Goal: Ask a question: Ask a question

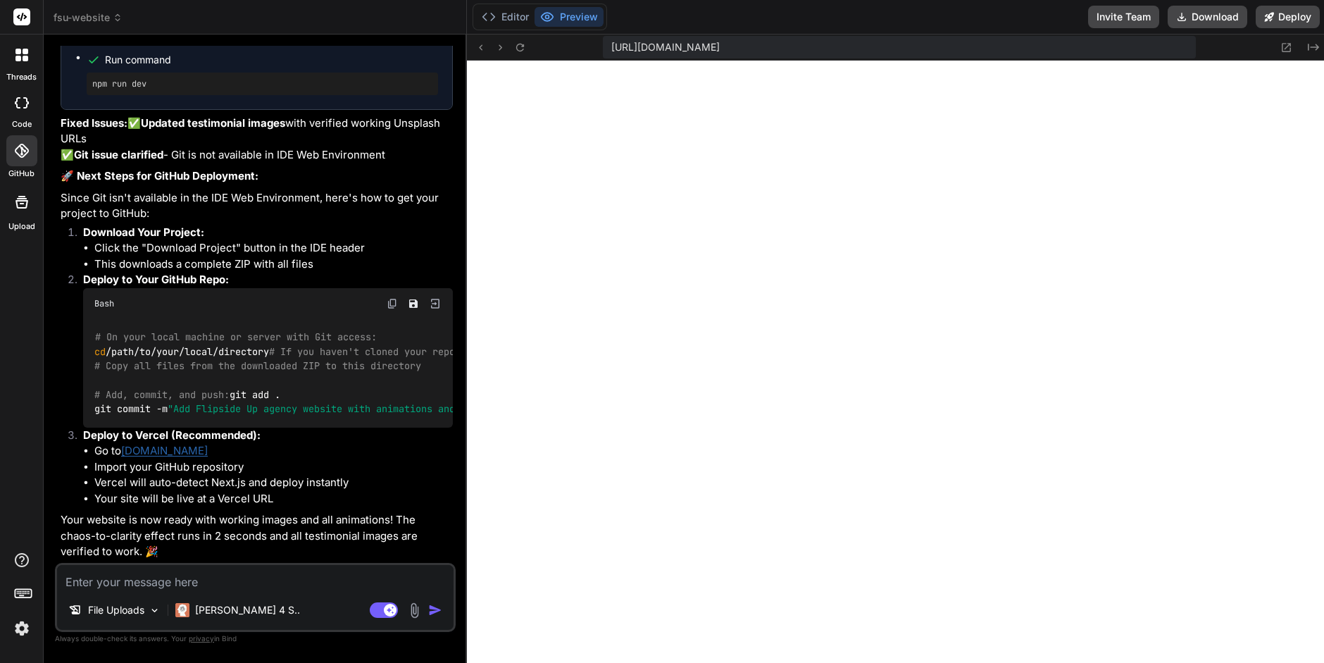
scroll to position [6334, 0]
click at [20, 160] on div at bounding box center [21, 150] width 31 height 31
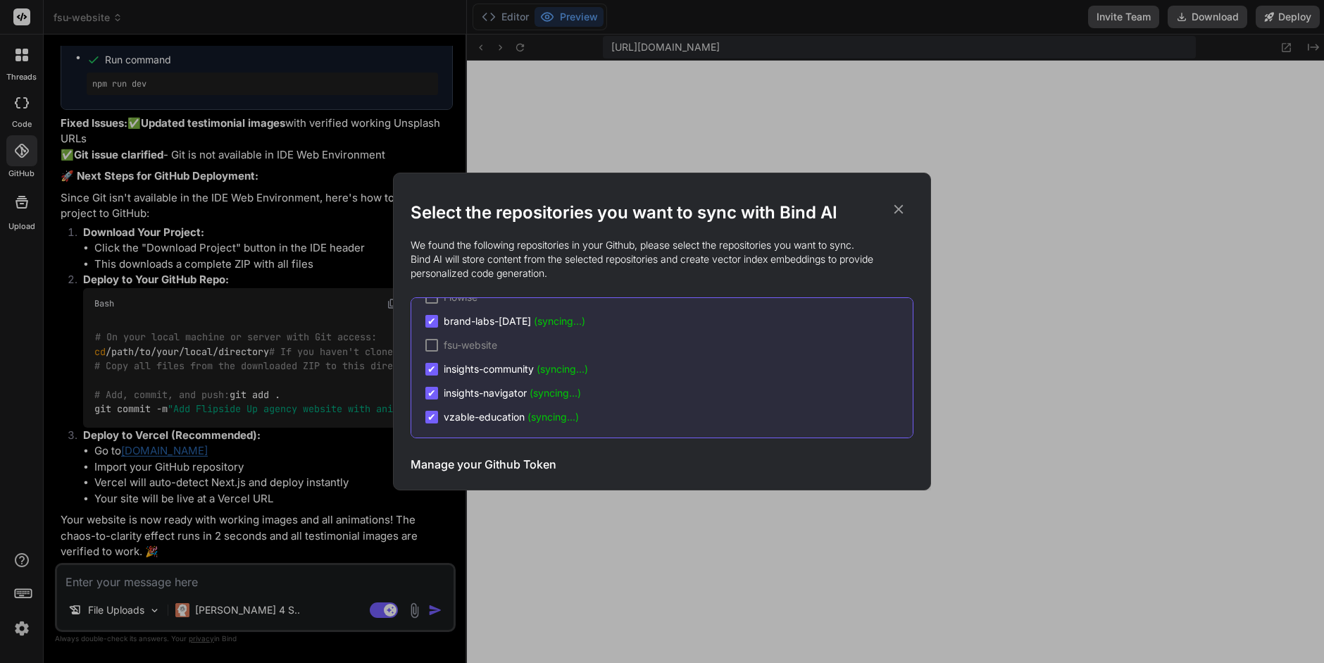
scroll to position [0, 0]
click at [432, 339] on span "✔" at bounding box center [431, 341] width 8 height 14
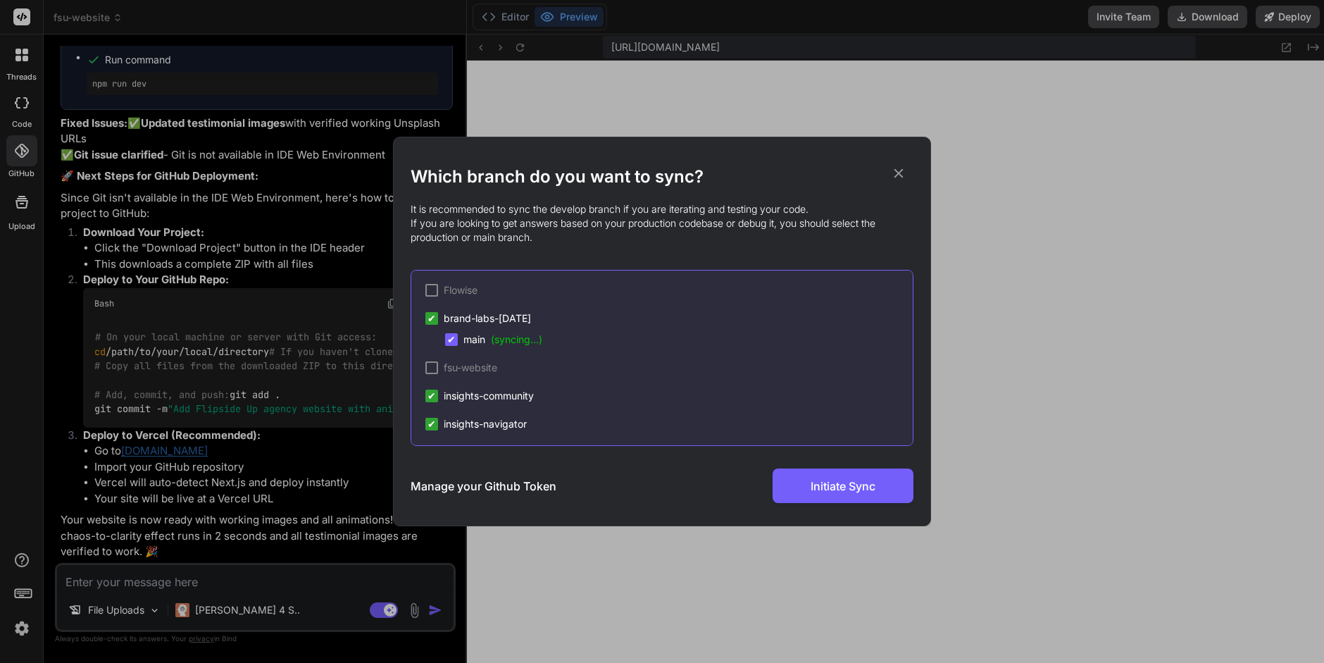
click at [434, 316] on span "✔" at bounding box center [431, 318] width 8 height 14
click at [428, 315] on span "✔" at bounding box center [431, 318] width 8 height 14
click at [432, 419] on span "✔" at bounding box center [431, 420] width 8 height 14
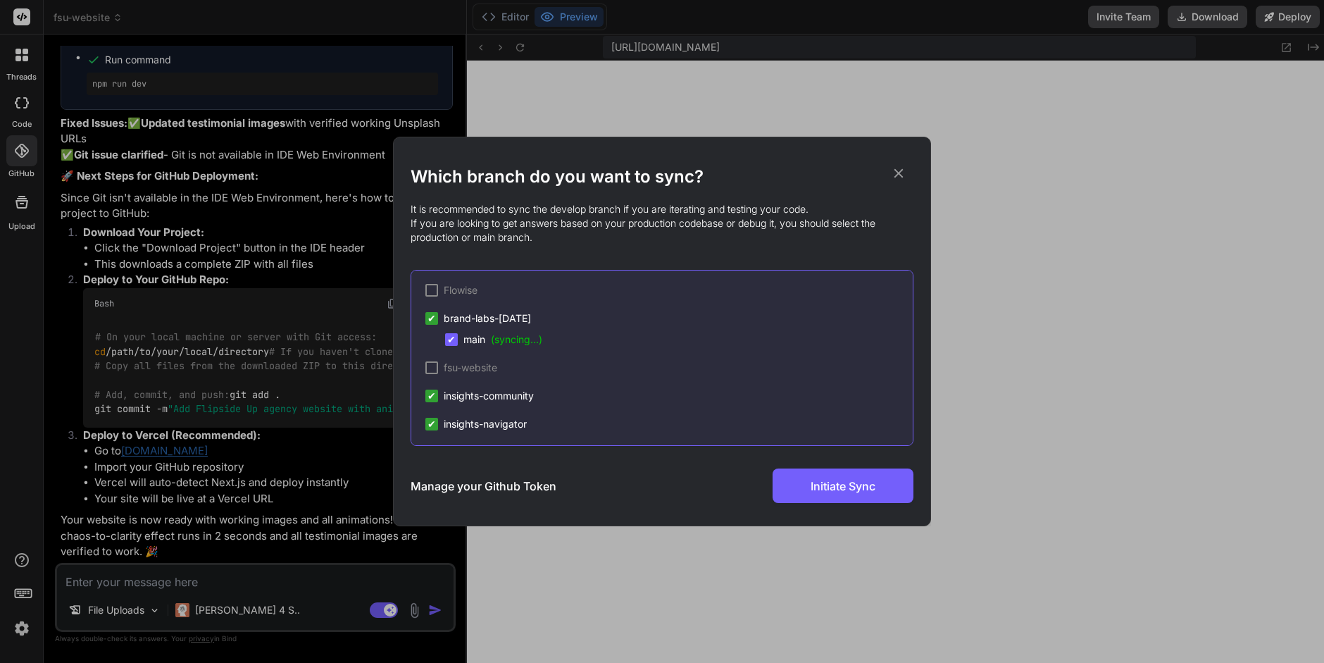
click at [452, 339] on span "✔" at bounding box center [451, 339] width 8 height 14
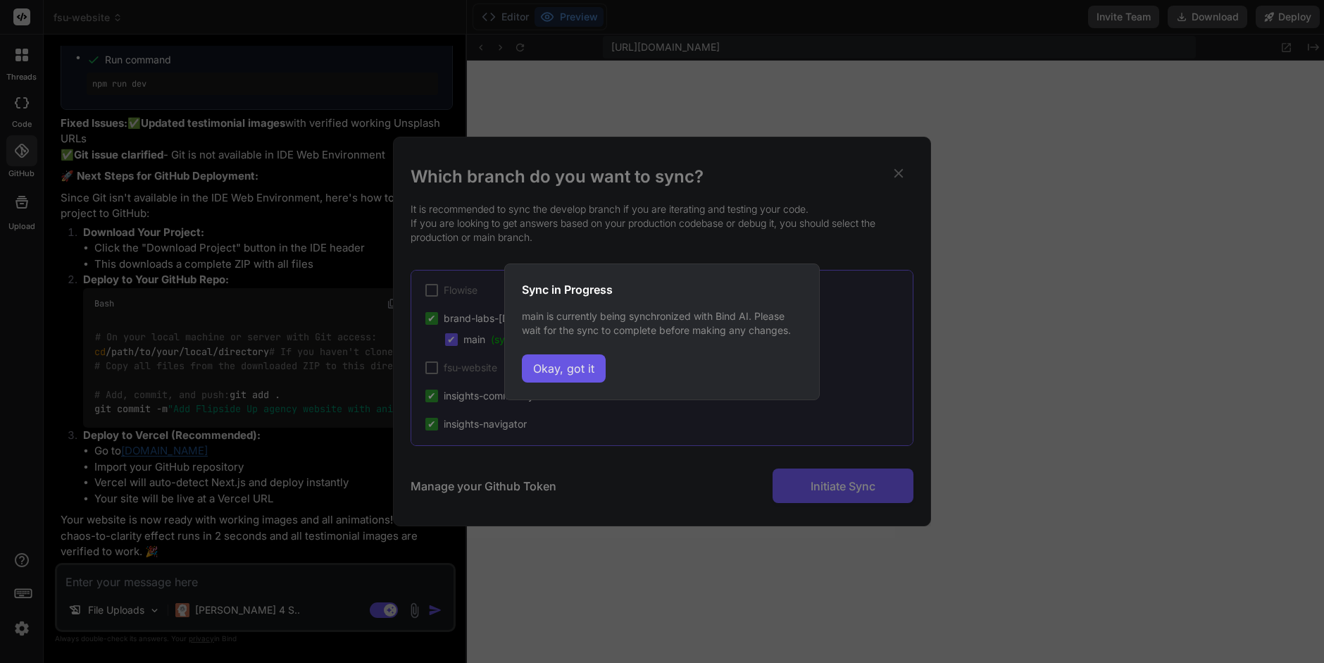
click at [584, 369] on button "Okay, got it" at bounding box center [564, 368] width 84 height 28
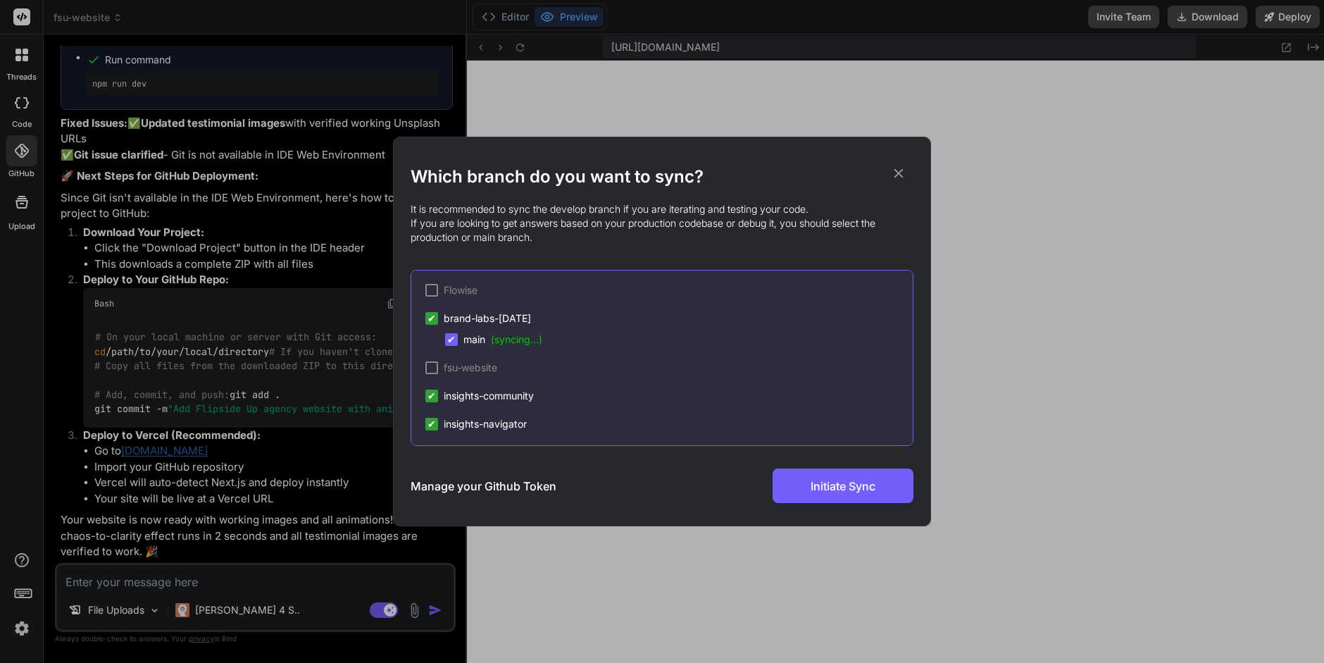
click at [895, 175] on icon at bounding box center [898, 172] width 15 height 15
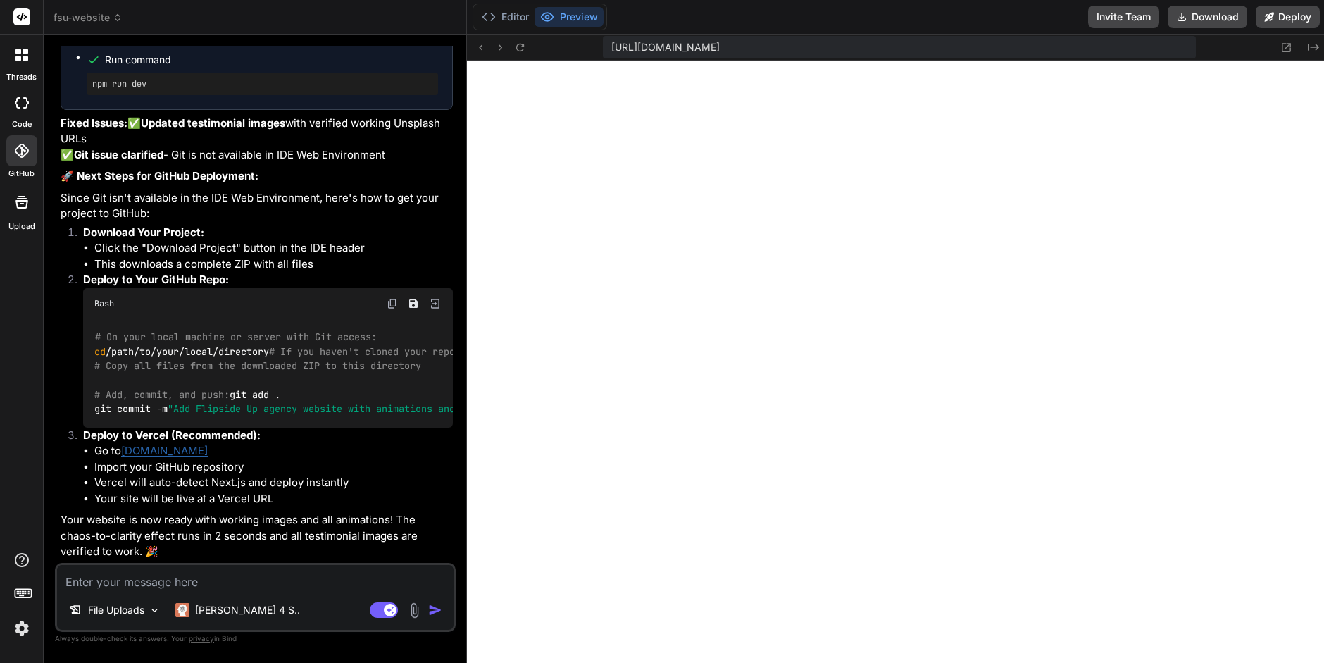
scroll to position [6237, 0]
click at [1193, 18] on button "Download" at bounding box center [1207, 17] width 80 height 23
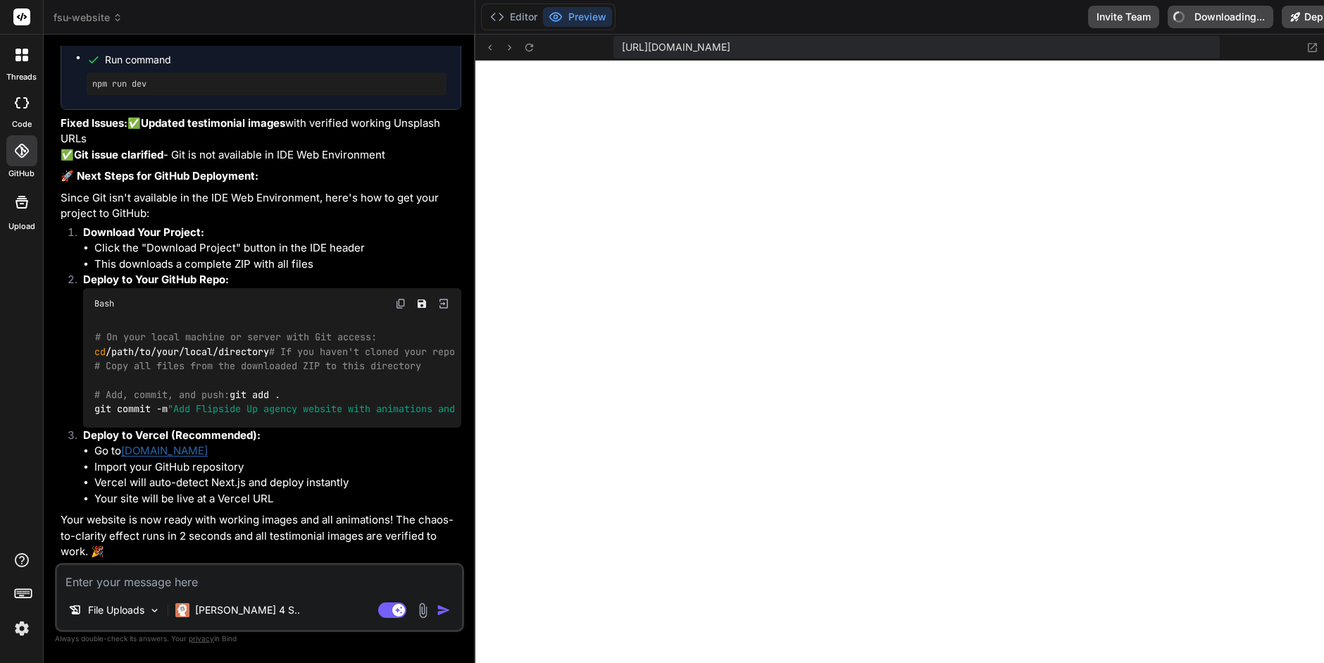
type textarea "x"
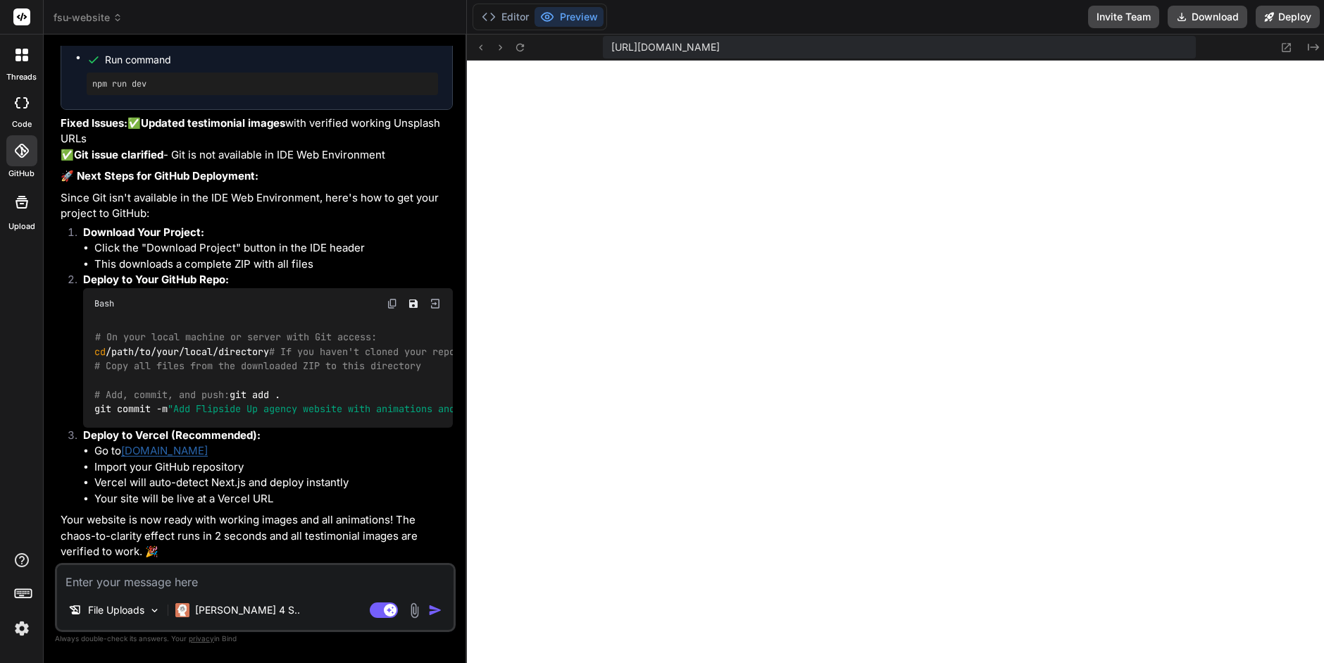
scroll to position [6379, 0]
click at [89, 583] on textarea at bounding box center [255, 577] width 396 height 25
type textarea "c"
type textarea "x"
type textarea "ca"
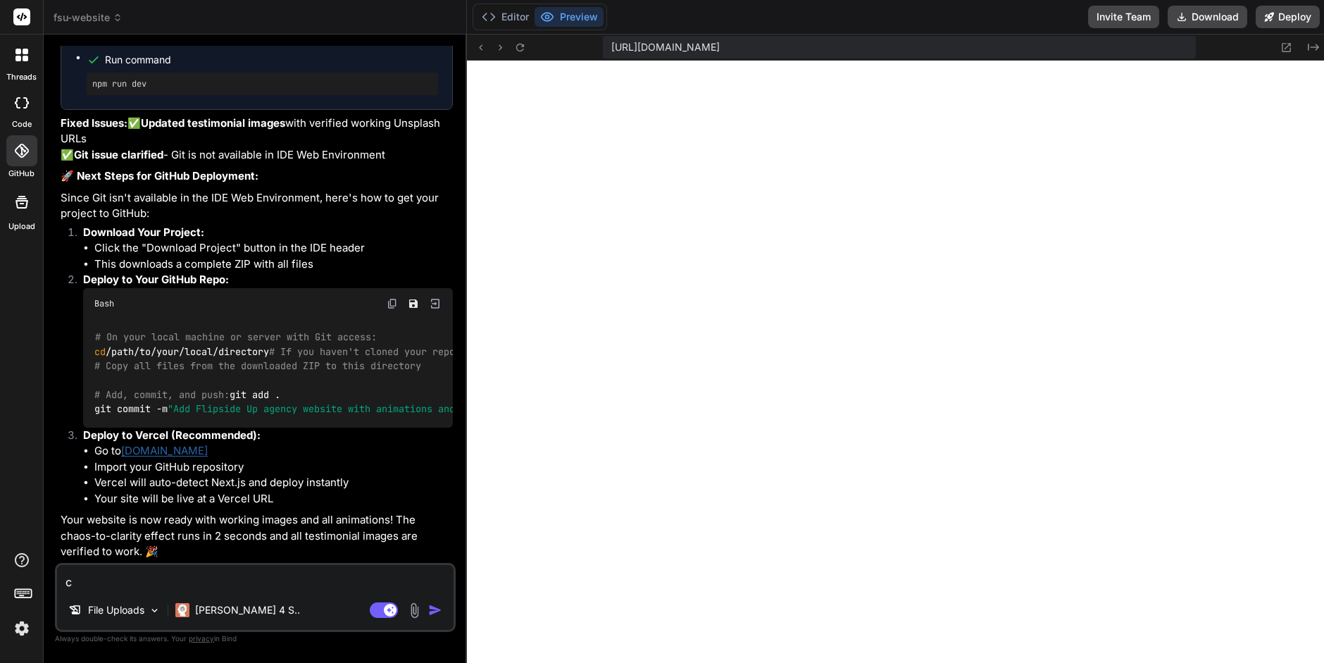
type textarea "x"
type textarea "can"
type textarea "x"
type textarea "can"
type textarea "x"
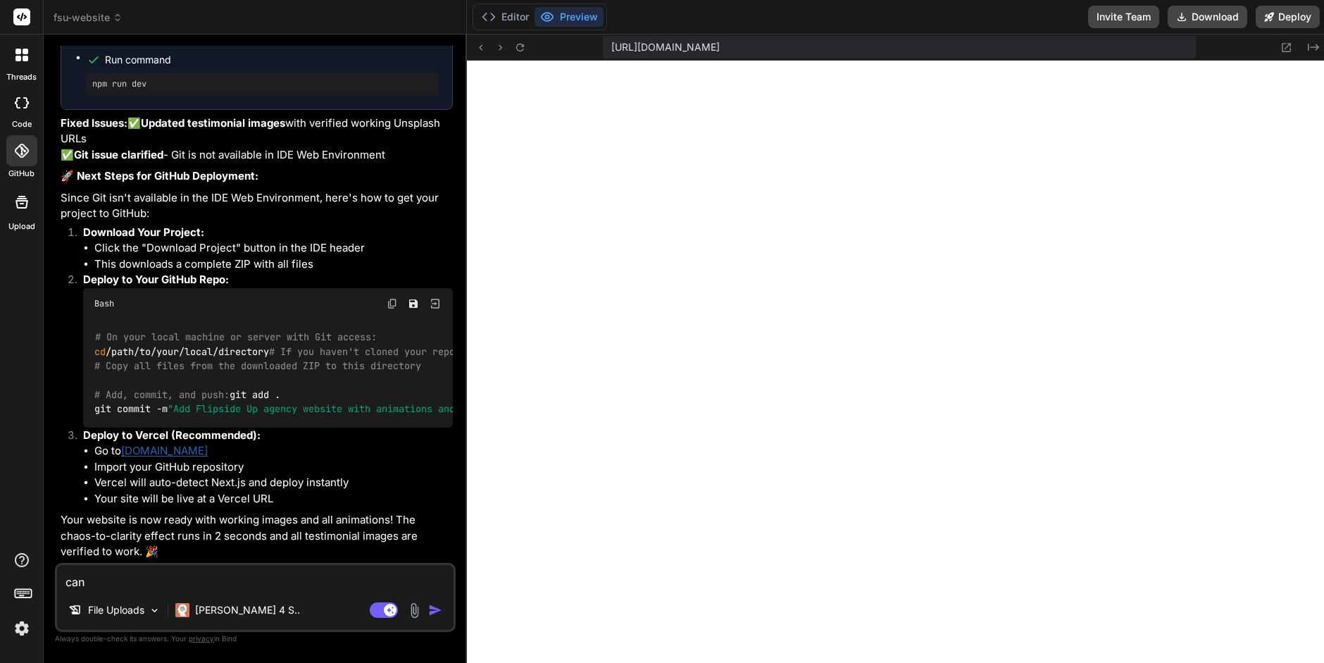
type textarea "can i"
type textarea "x"
type textarea "can i"
type textarea "x"
type textarea "can i u"
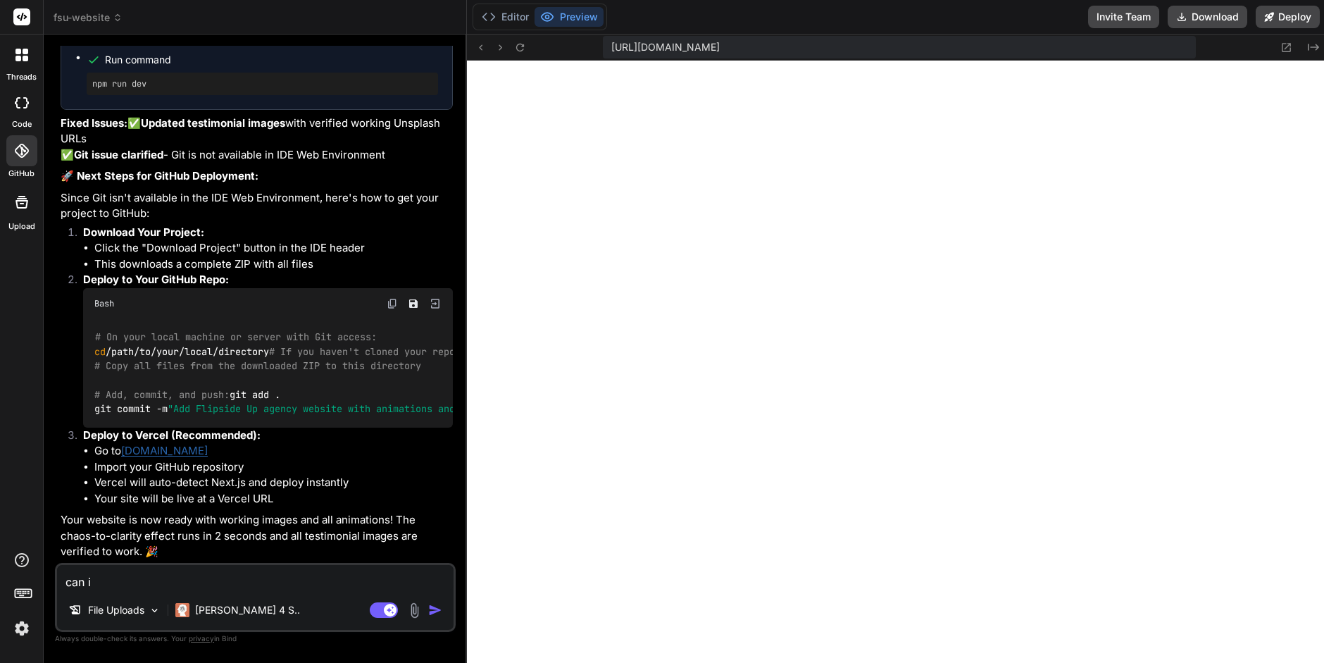
type textarea "x"
type textarea "can i up"
type textarea "x"
type textarea "can i upl"
type textarea "x"
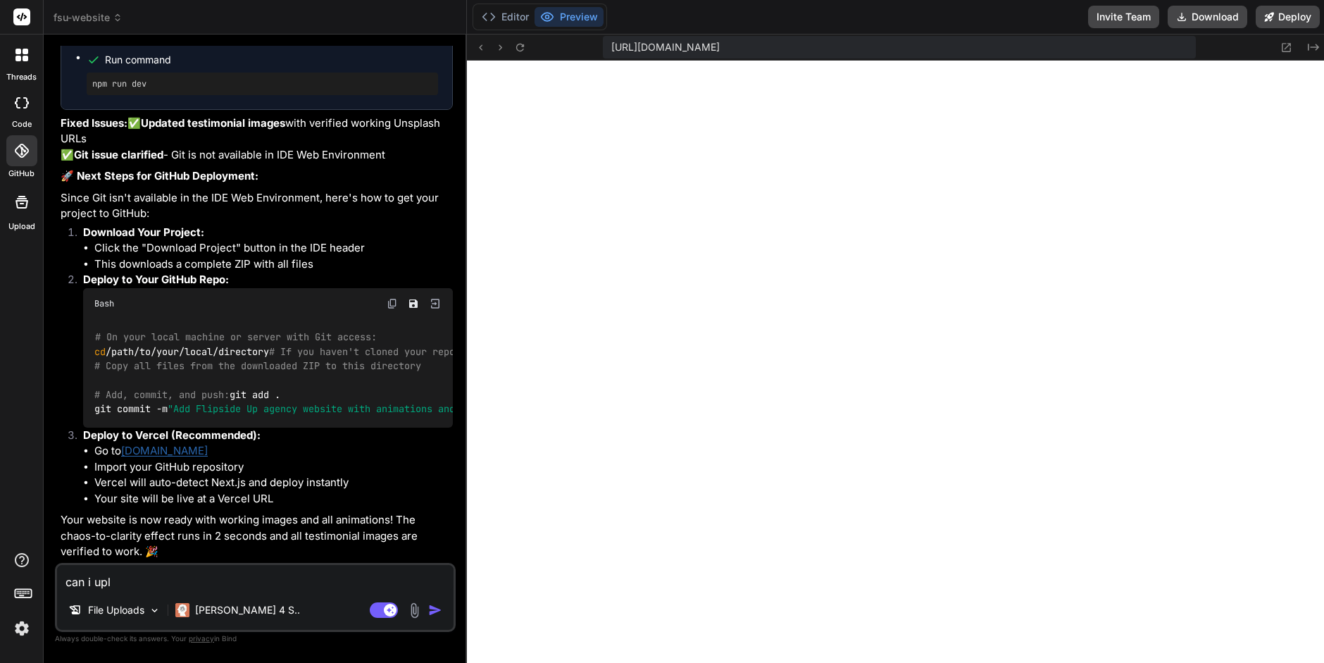
type textarea "can i uplo"
type textarea "x"
type textarea "can i uploa"
type textarea "x"
type textarea "can i upload"
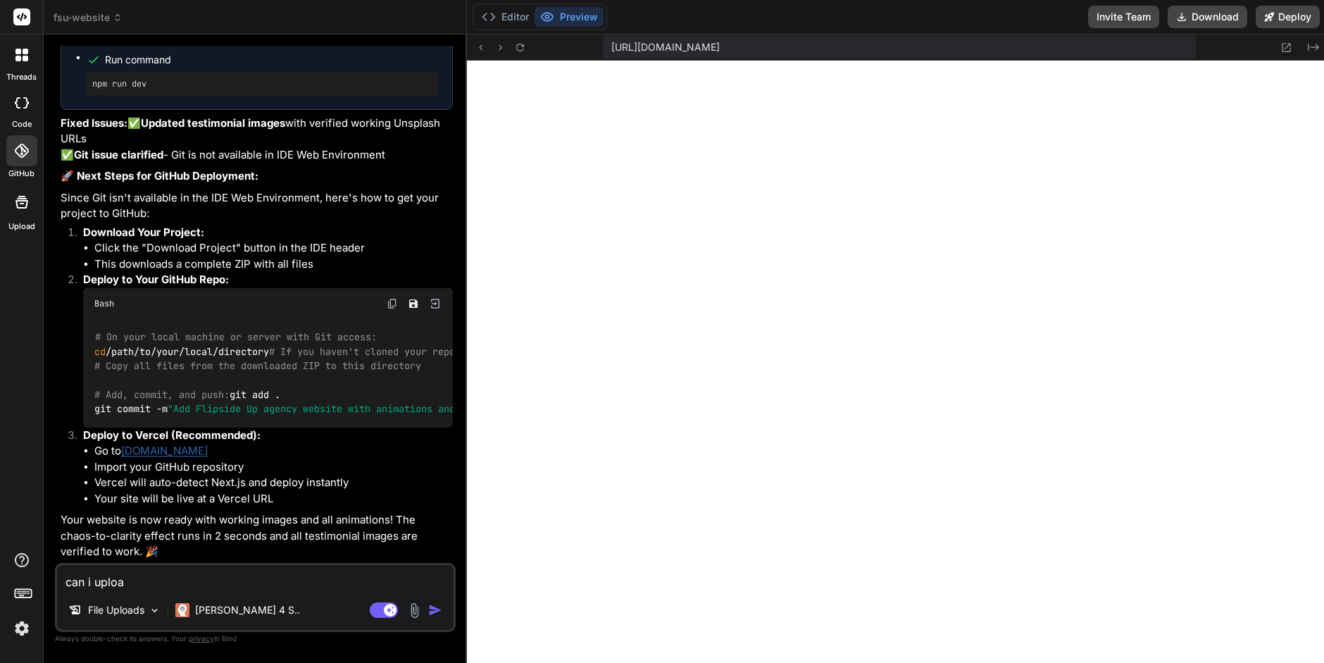
type textarea "x"
type textarea "can i upload"
type textarea "x"
type textarea "can i upload i"
type textarea "x"
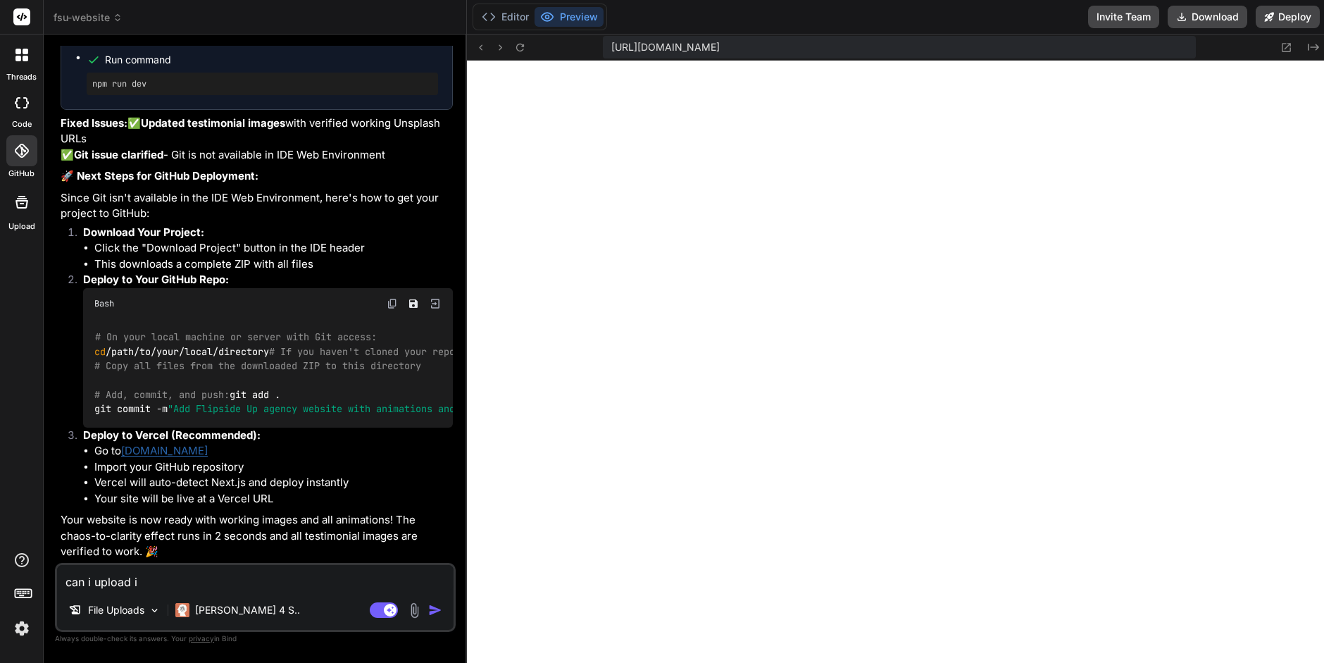
type textarea "can i upload in"
type textarea "x"
type textarea "can i upload int"
type textarea "x"
type textarea "can i upload into"
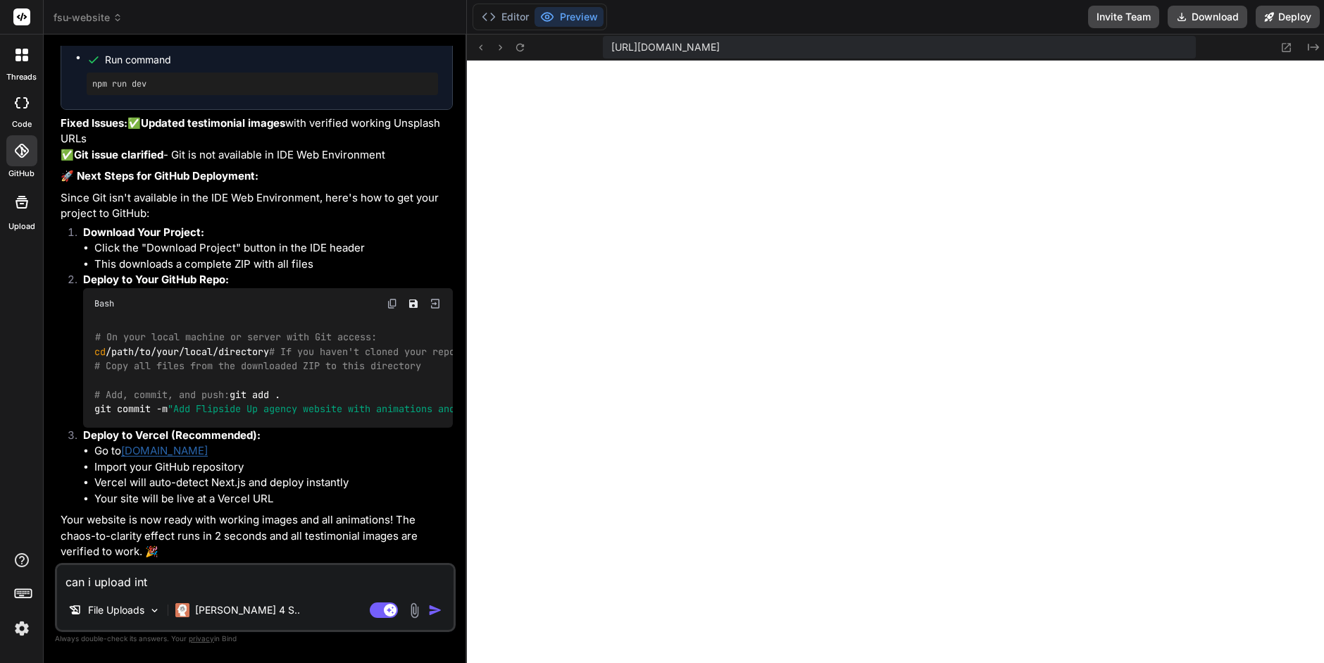
type textarea "x"
type textarea "can i upload into"
type textarea "x"
type textarea "can i upload into g"
type textarea "x"
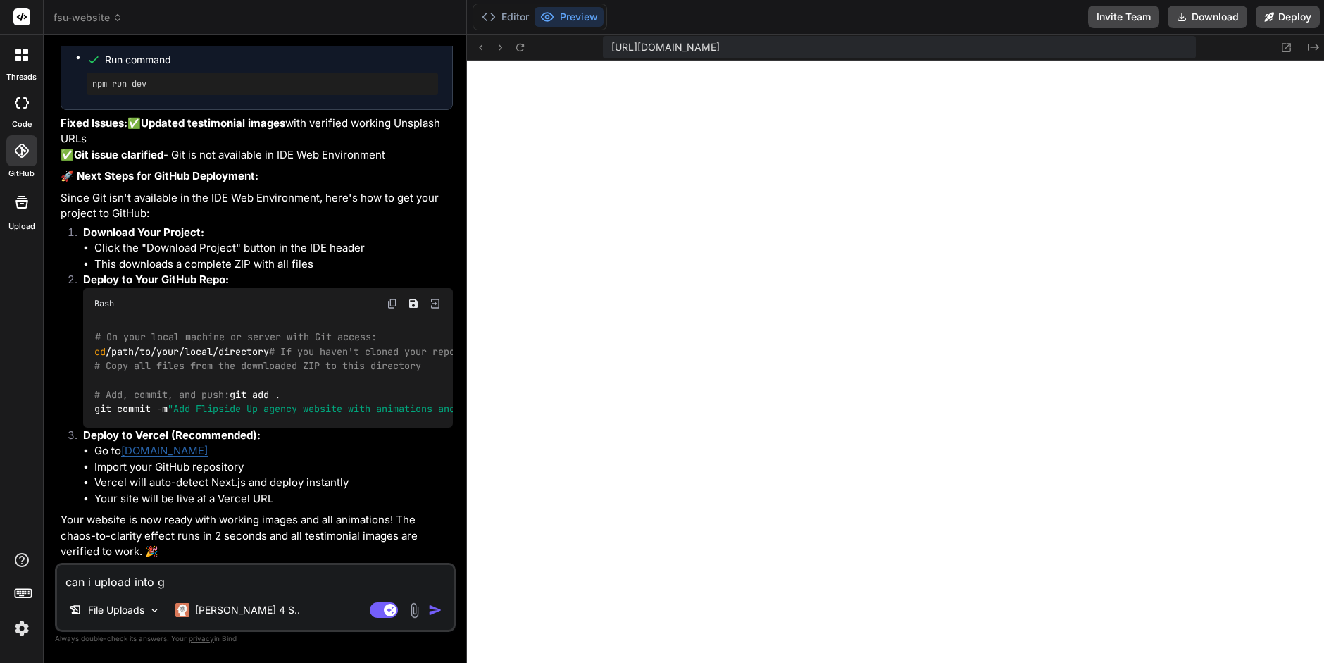
type textarea "can i upload into gi"
type textarea "x"
type textarea "can i upload into git"
type textarea "x"
type textarea "can i upload into git"
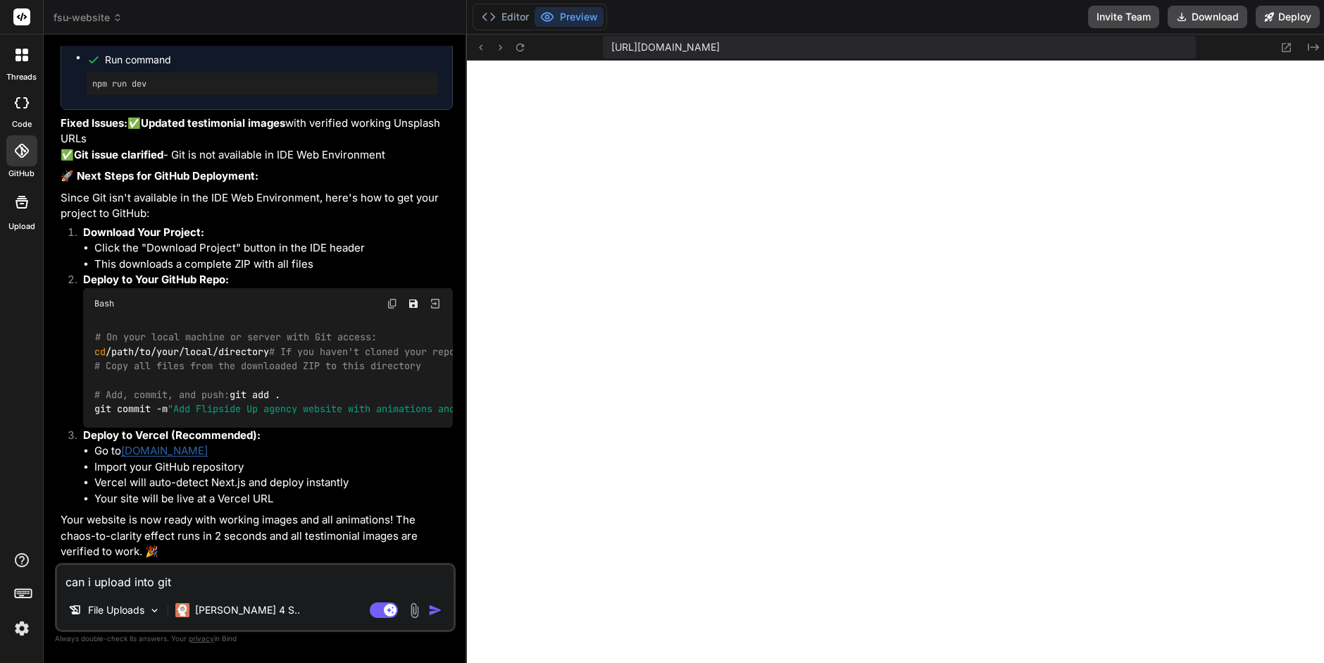
type textarea "x"
type textarea "can i upload into git m"
type textarea "x"
type textarea "can i upload into git ma"
type textarea "x"
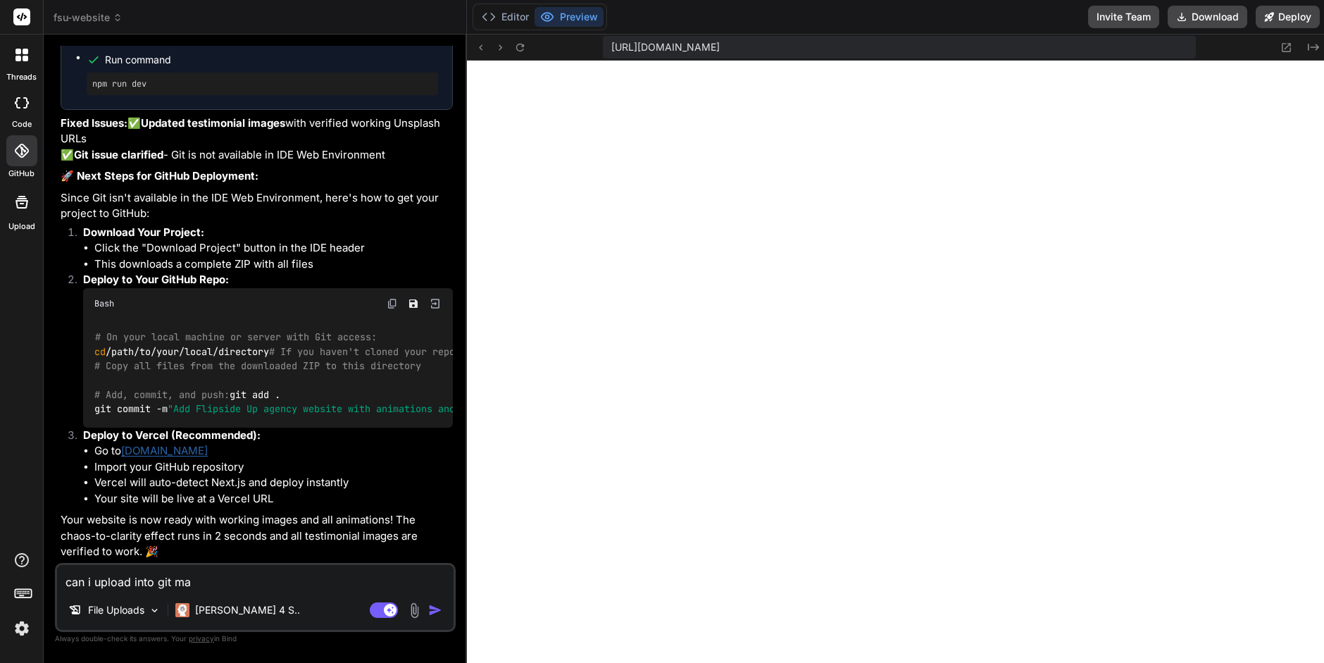
type textarea "can i upload into git man"
type textarea "x"
type textarea "can i upload into git ma"
type textarea "x"
type textarea "can i upload into git m"
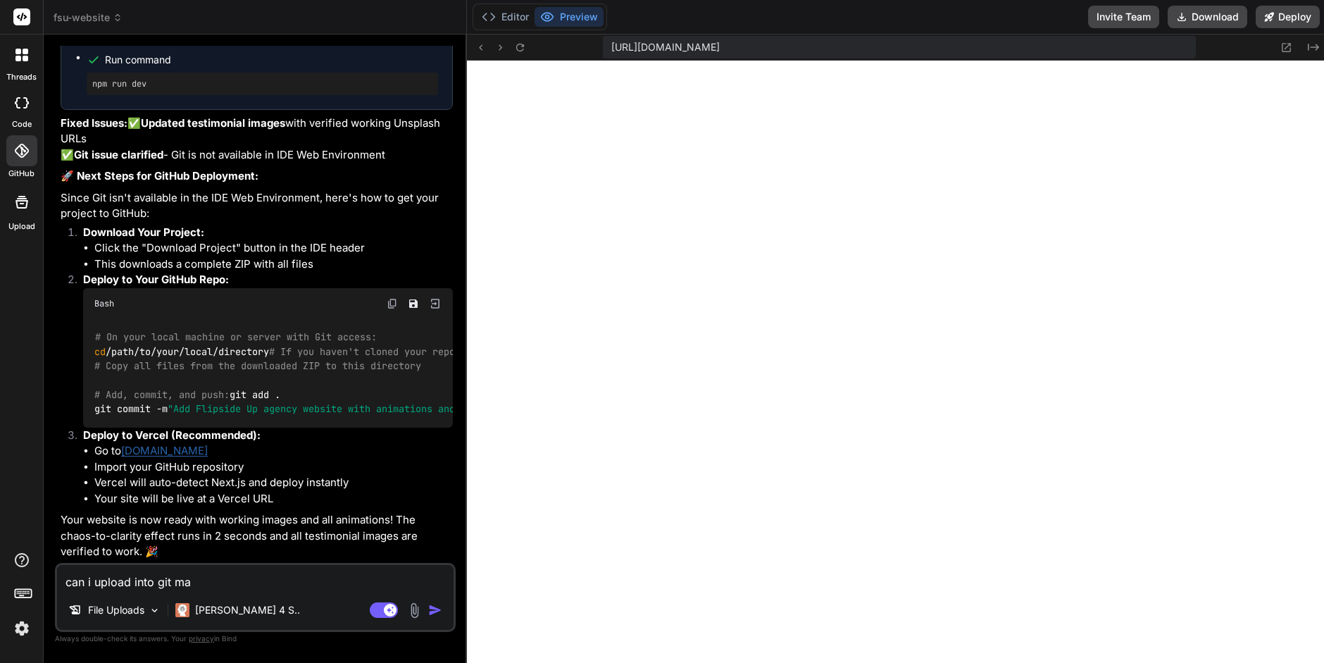
type textarea "x"
type textarea "can i upload into git"
type textarea "x"
type textarea "can i upload into git r"
type textarea "x"
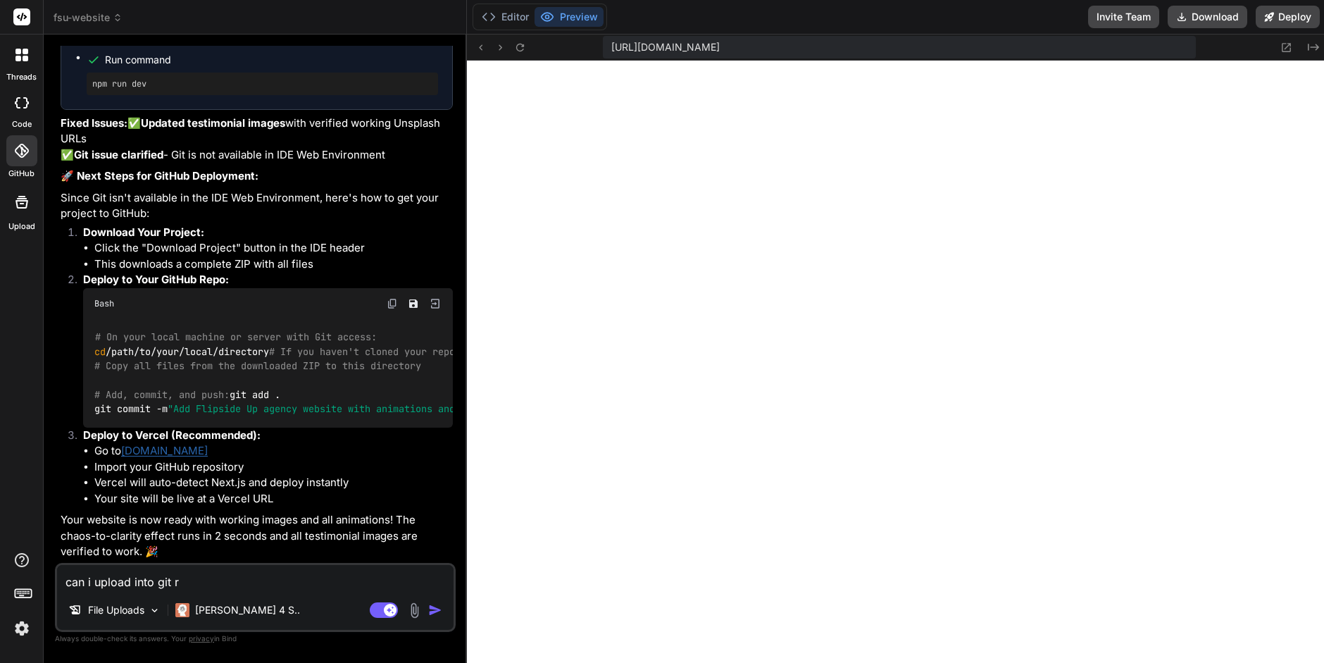
type textarea "can i upload into git re"
type textarea "x"
type textarea "can i upload into git rep"
type textarea "x"
type textarea "can i upload into git repo"
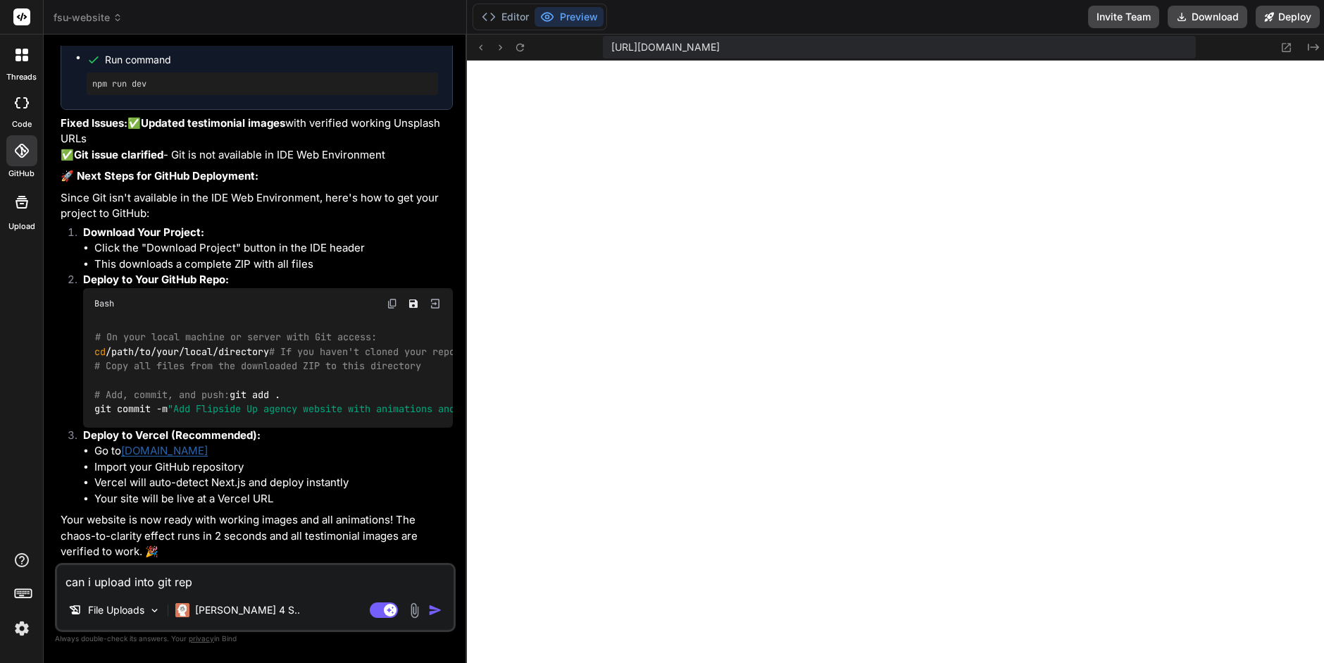
type textarea "x"
type textarea "can i upload into git repo"
type textarea "x"
type textarea "can i upload into git repo i"
type textarea "x"
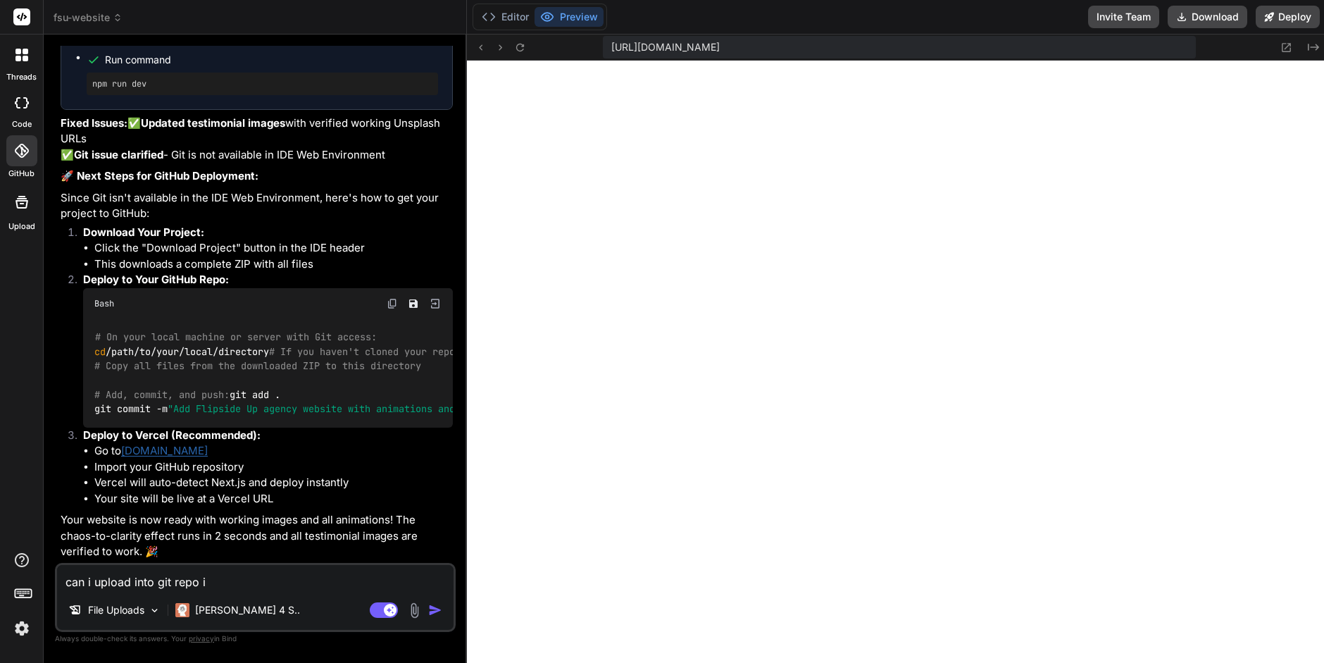
type textarea "can i upload into git repo in"
type textarea "x"
type textarea "can i upload into git repo in"
type textarea "x"
type textarea "can i upload into git repo in"
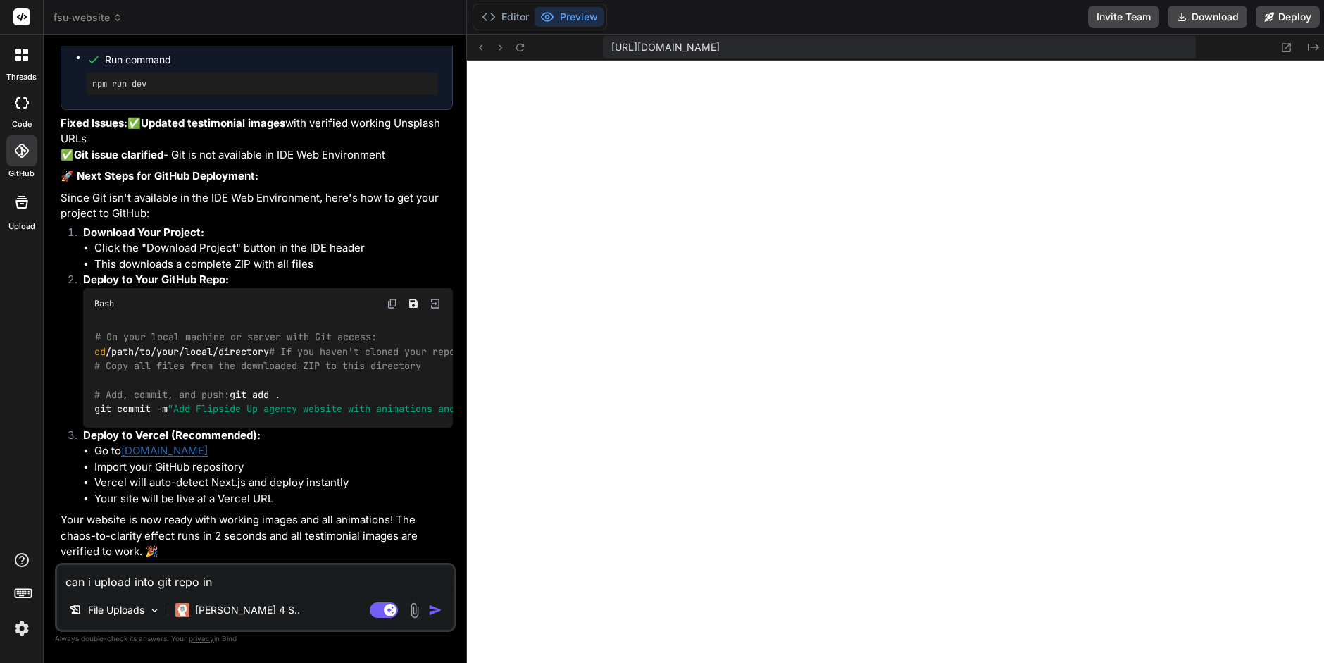
type textarea "x"
type textarea "can i upload into git repo i"
type textarea "x"
type textarea "can i upload into git repo"
type textarea "x"
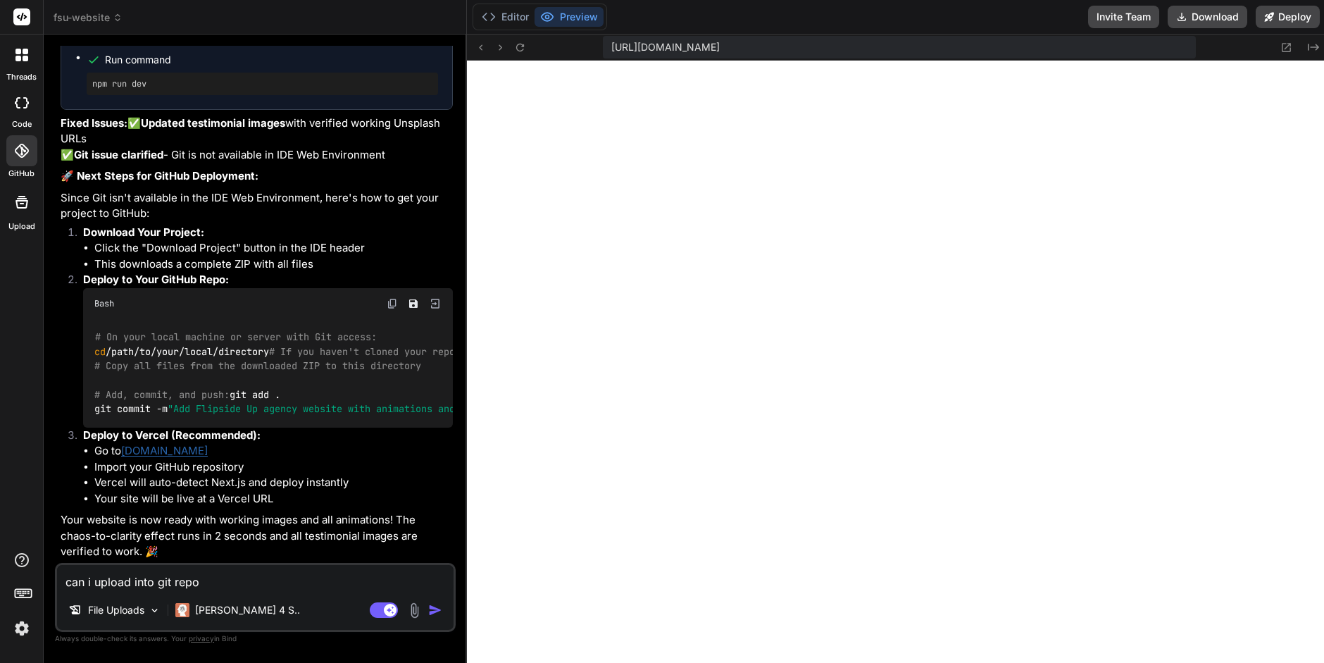
type textarea "can i upload into git repo o"
type textarea "x"
type textarea "can i upload into git repo on"
type textarea "x"
type textarea "can i upload into git repo on"
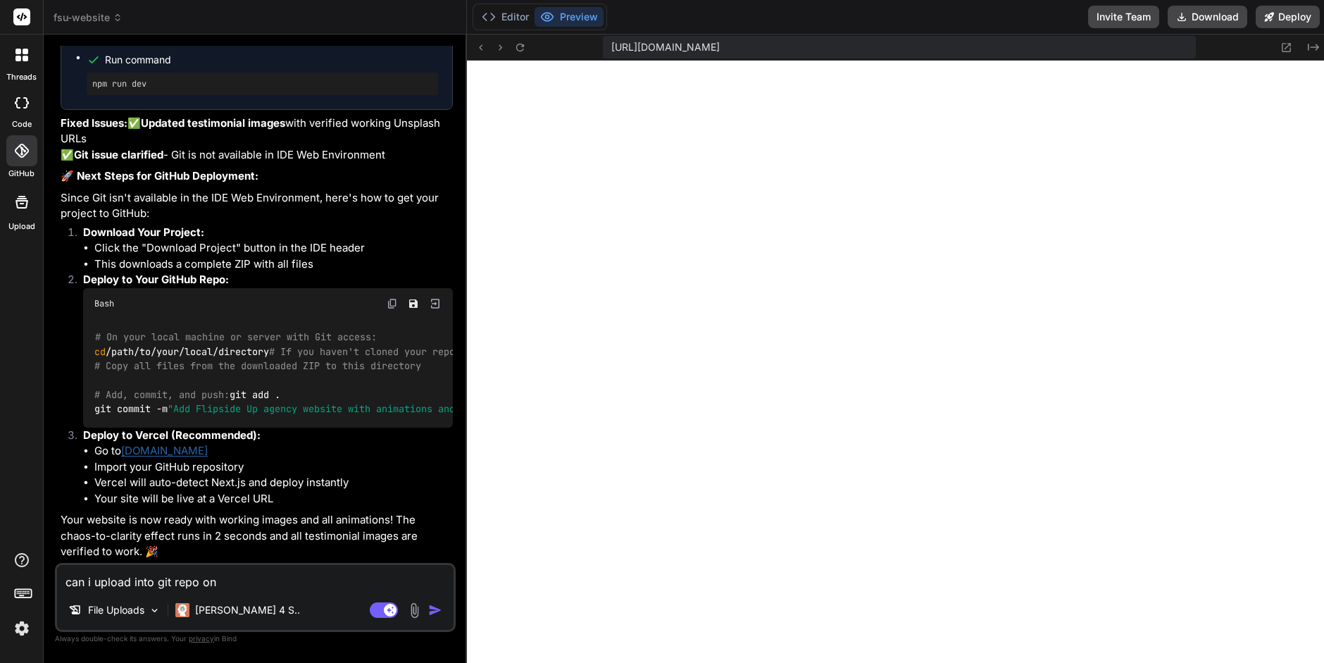
type textarea "x"
type textarea "can i upload into git repo on g"
type textarea "x"
type textarea "can i upload into git repo on gi"
type textarea "x"
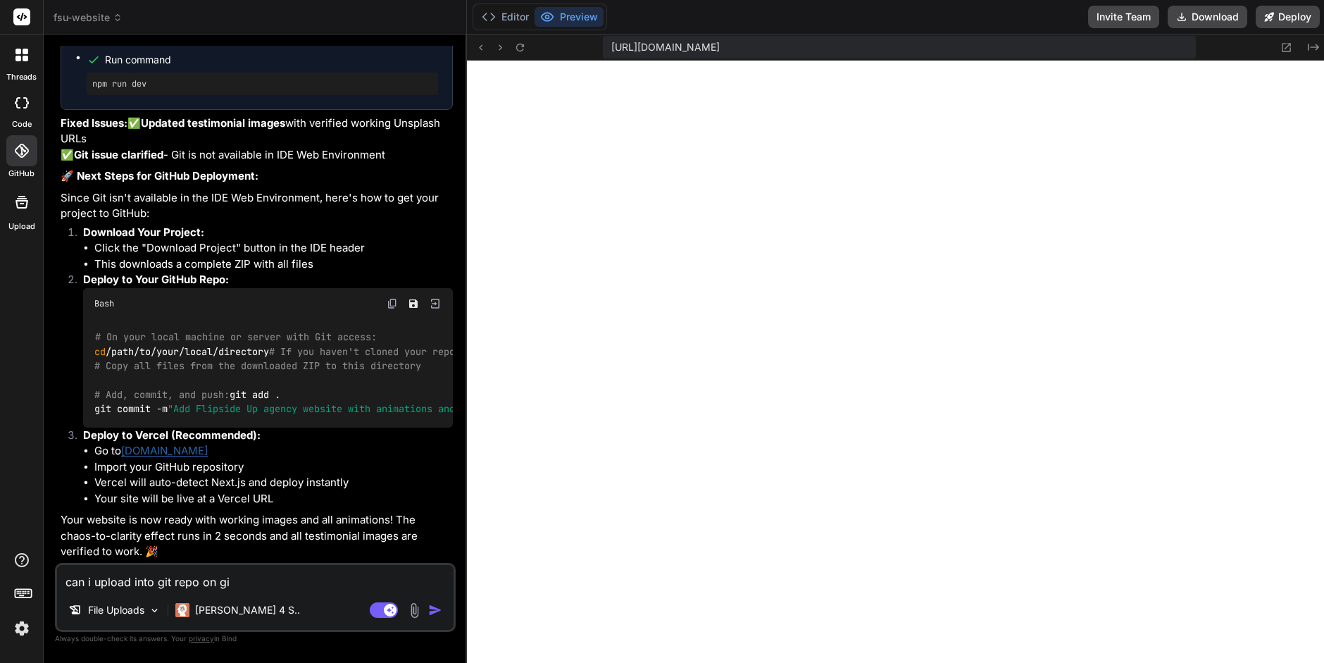
type textarea "can i upload into git repo on git"
type textarea "x"
type textarea "can i upload into git repo on git"
type textarea "x"
type textarea "can i upload into git repo on git"
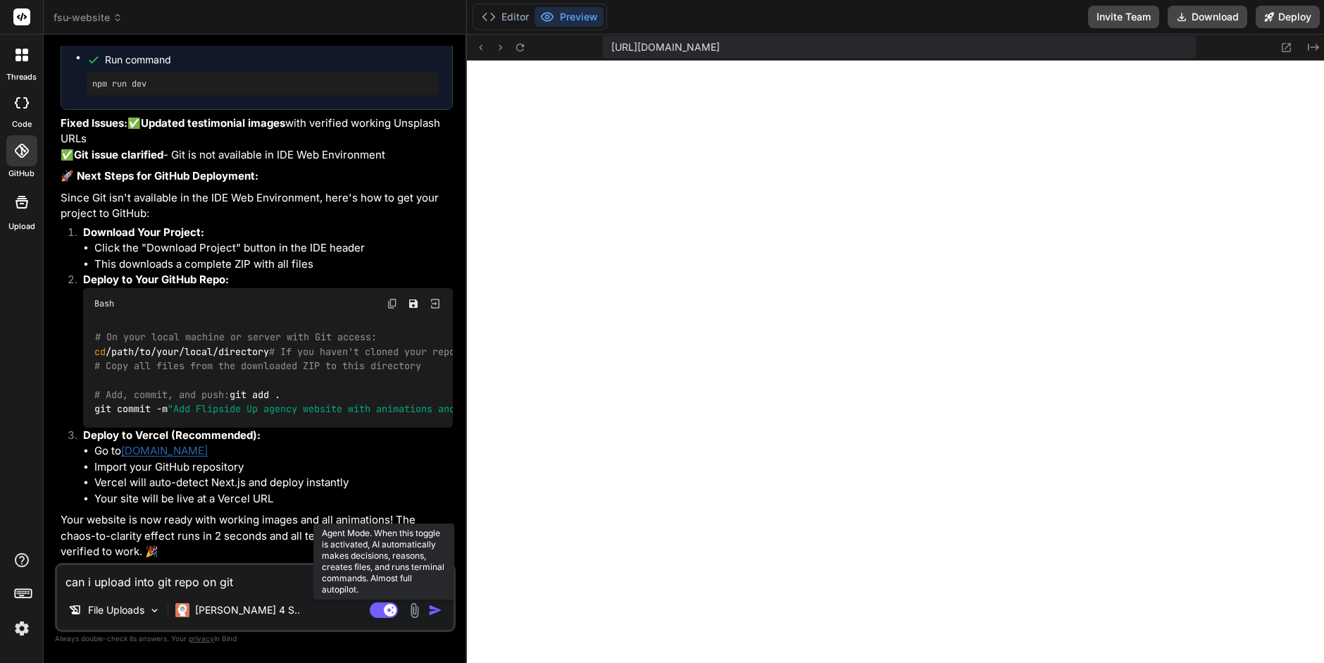
click at [384, 611] on rect at bounding box center [390, 609] width 13 height 13
type textarea "x"
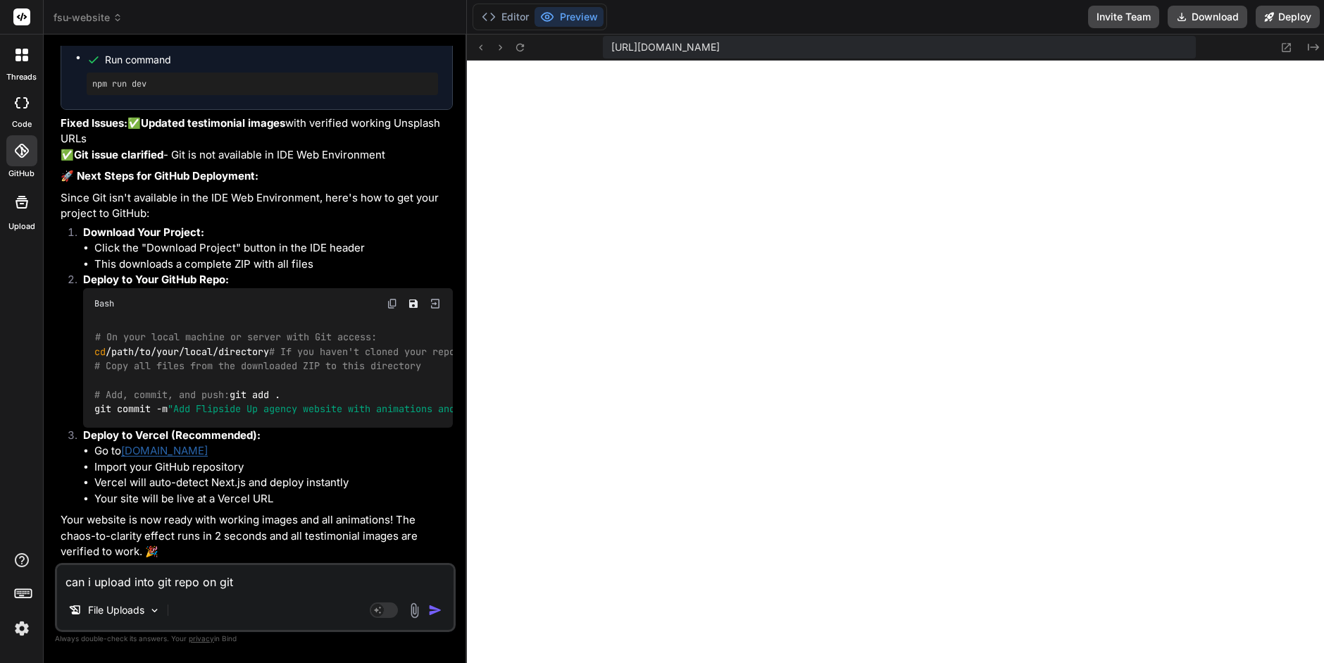
click at [131, 582] on textarea "can i upload into git repo on git" at bounding box center [255, 577] width 396 height 25
type textarea "can i upload into git repo on git"
type textarea "x"
type textarea "can i upload m into git repo on git"
type textarea "x"
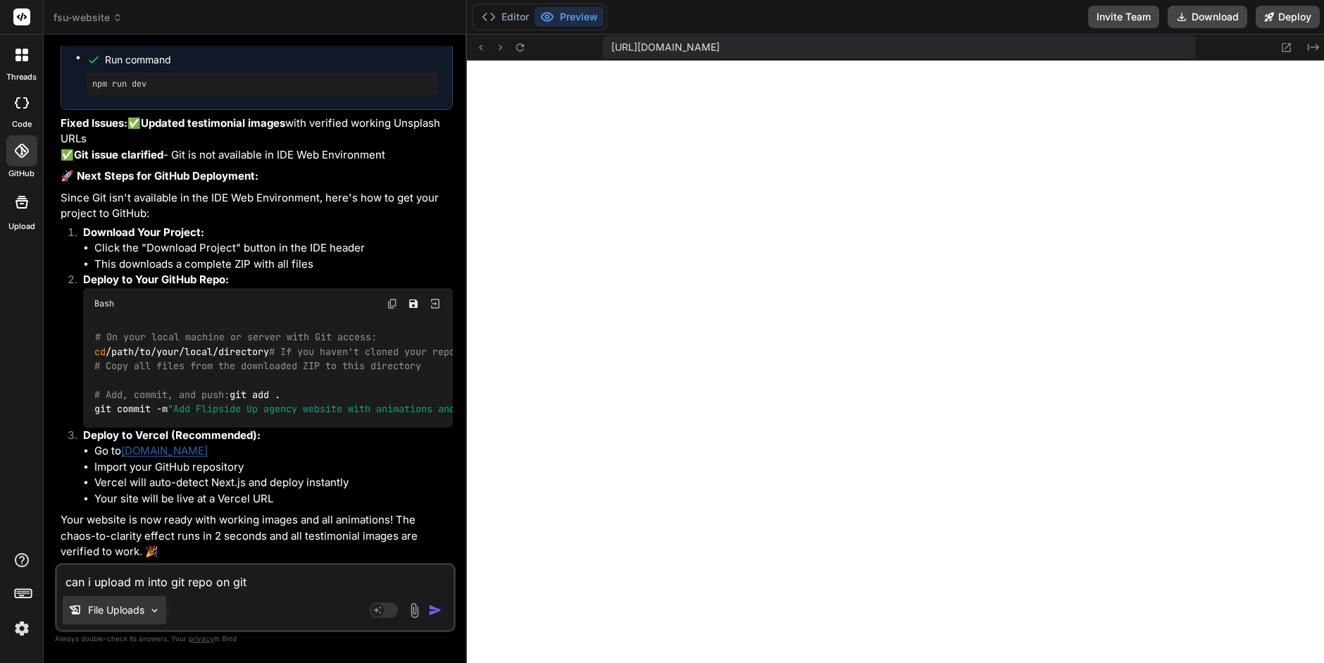
type textarea "can i upload my into git repo on git"
type textarea "x"
type textarea "can i upload my into git repo on git"
type textarea "x"
type textarea "can i upload my z into git repo on git"
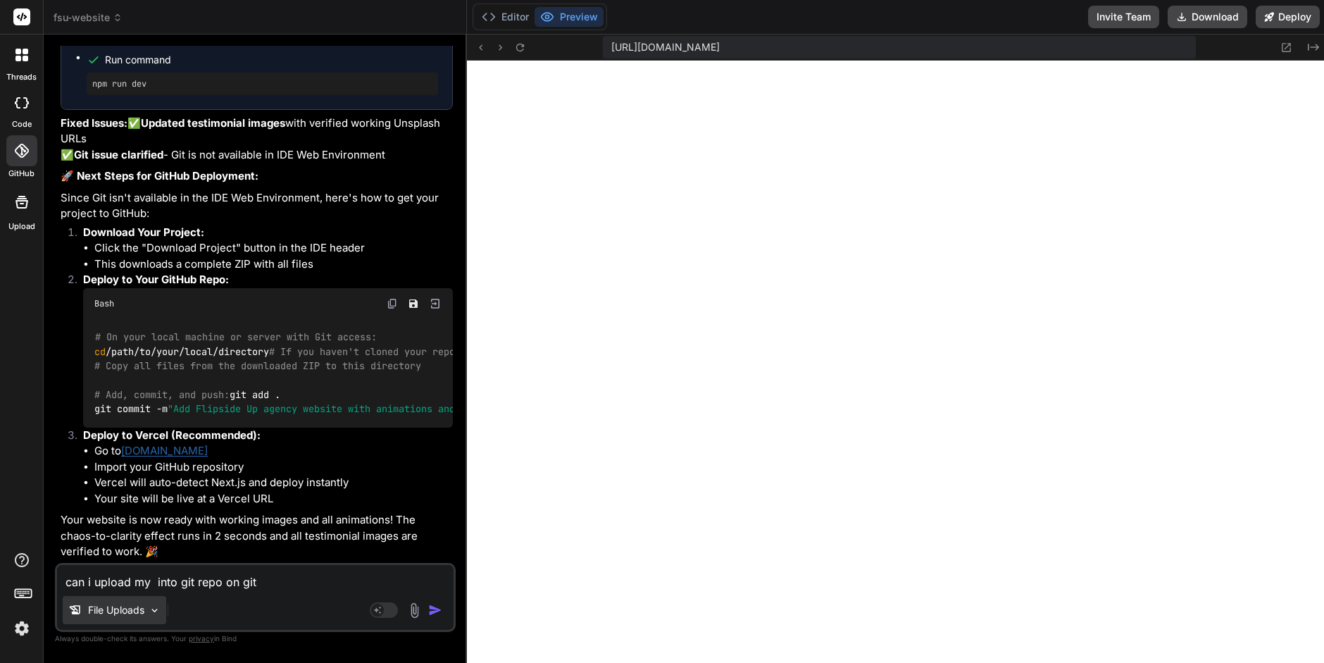
type textarea "x"
type textarea "can i upload my zi into git repo on git"
type textarea "x"
type textarea "can i upload my zip into git repo on git"
type textarea "x"
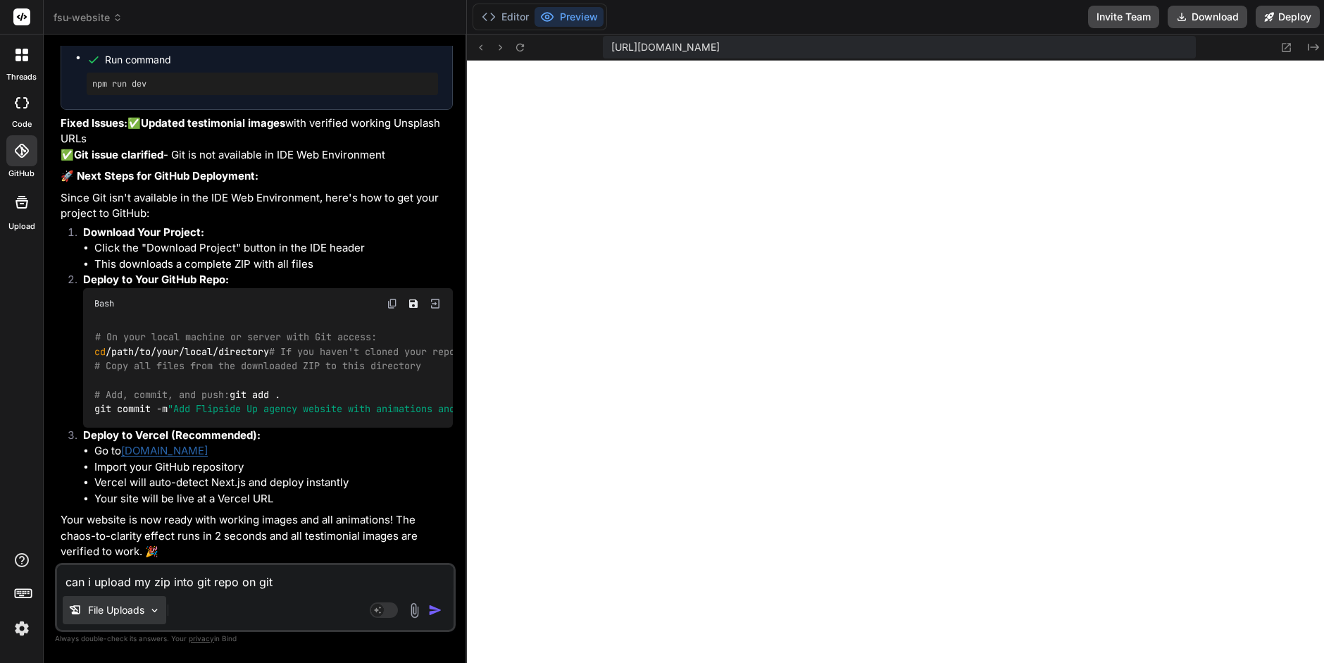
type textarea "can i upload my zip into git repo on git"
type textarea "x"
type textarea "can i upload my zip f into git repo on git"
type textarea "x"
type textarea "can i upload my zip fi into git repo on git"
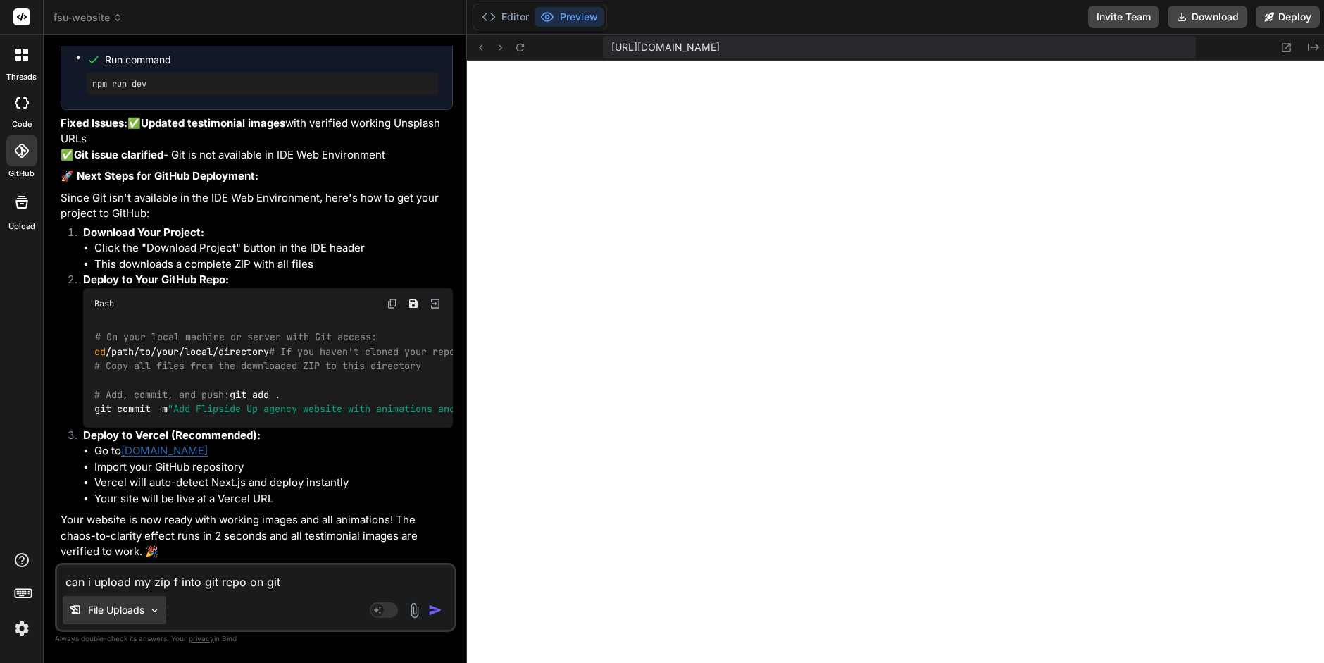
type textarea "x"
type textarea "can i upload my zip fil into git repo on git"
type textarea "x"
type textarea "can i upload my zip file into git repo on git"
type textarea "x"
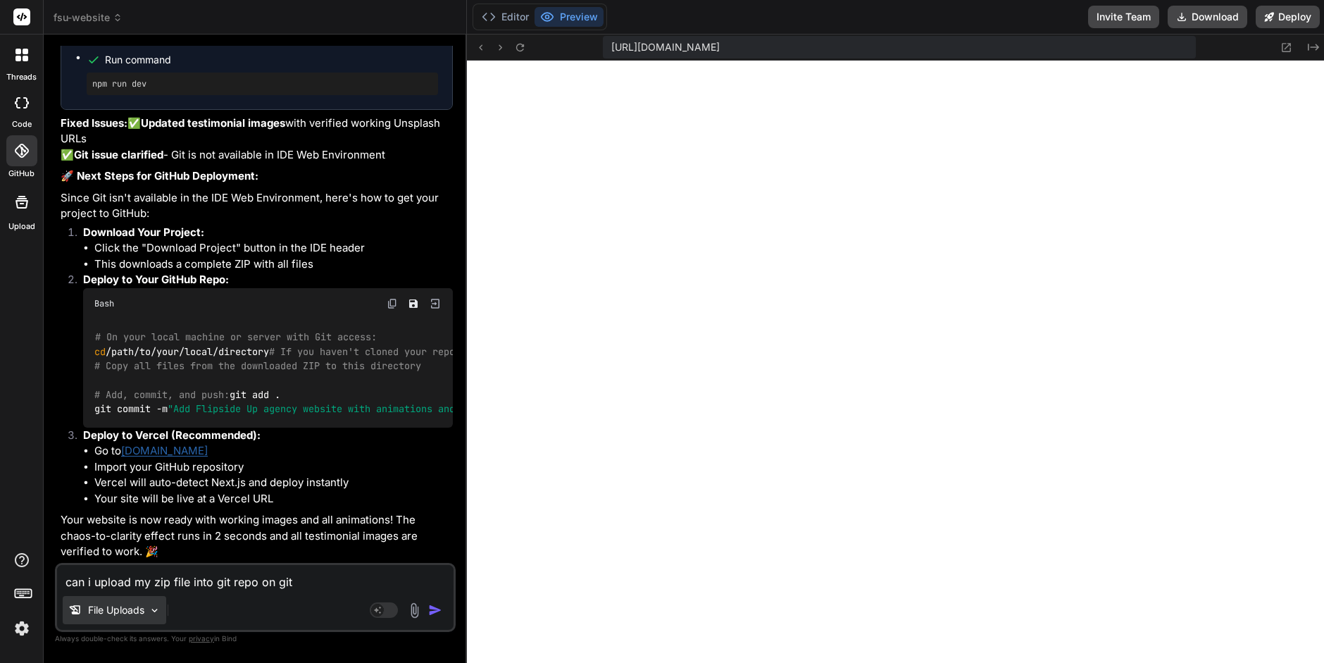
type textarea "can i upload my zip file into git repo on git"
type textarea "x"
type textarea "can i upload my zip file m into git repo on git"
type textarea "x"
type textarea "can i upload my zip file ma into git repo on git"
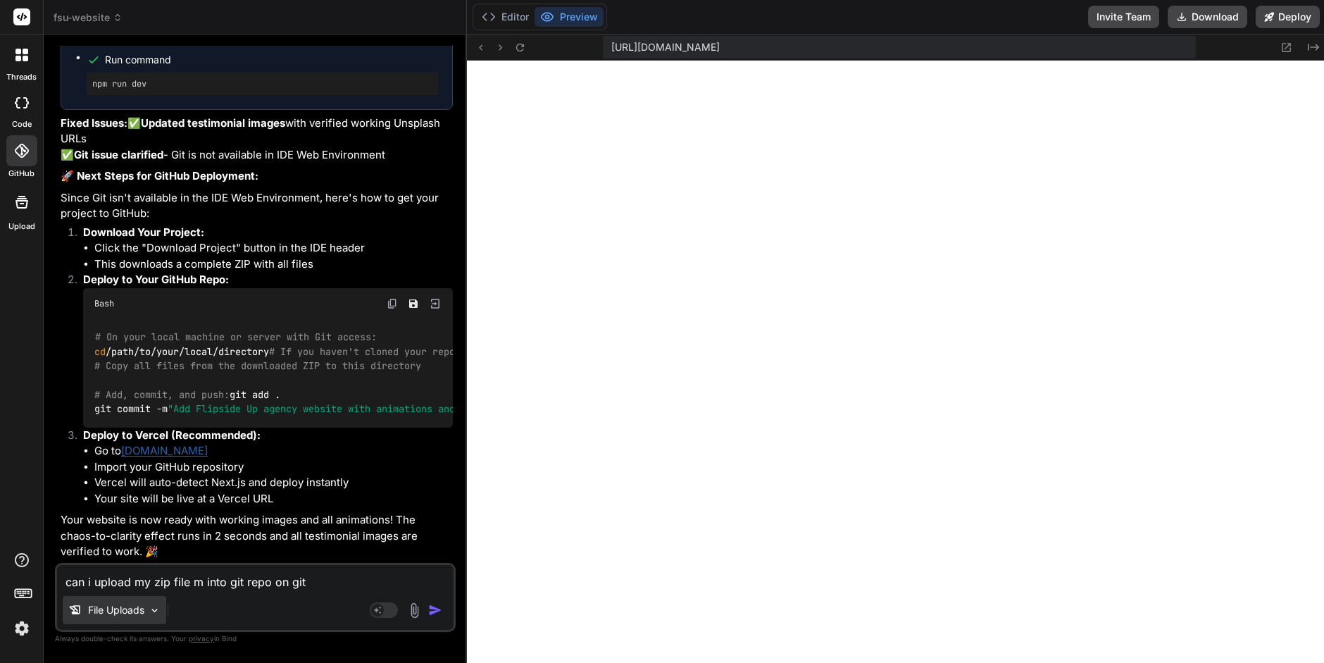
type textarea "x"
type textarea "can i upload my zip file man into git repo on git"
type textarea "x"
type textarea "can i upload my zip file manu into git repo on git"
type textarea "x"
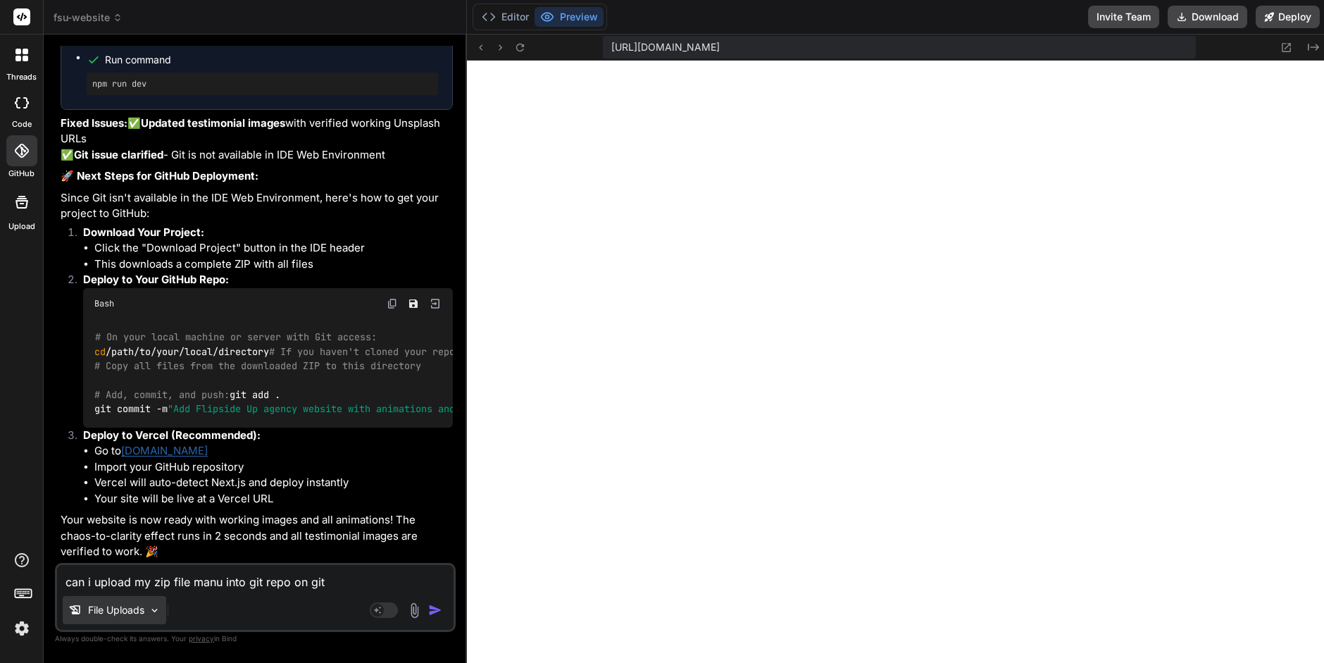
type textarea "can i upload my zip file manua into git repo on git"
type textarea "x"
type textarea "can i upload my zip file manual into git repo on git"
type textarea "x"
type textarea "can i upload my zip file manuall into git repo on git"
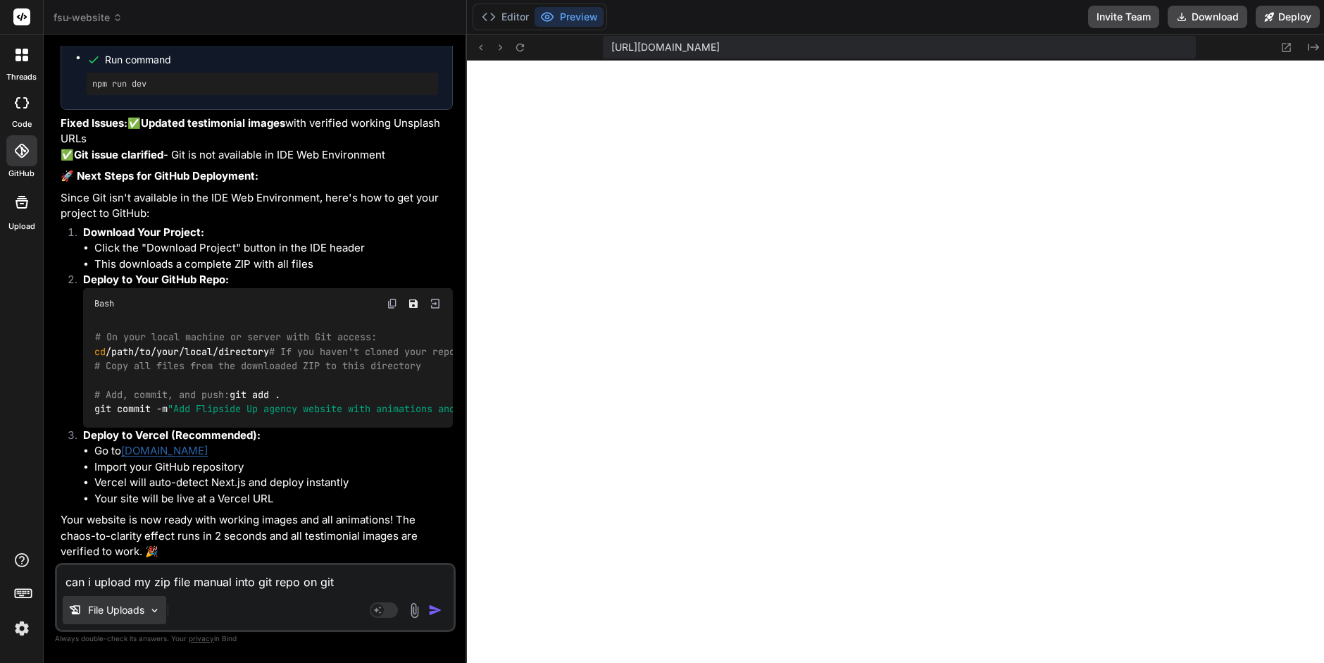
type textarea "x"
type textarea "can i upload my zip file manually into git repo on git"
type textarea "x"
click at [368, 582] on textarea "can i upload my zip file manually into git repo on git" at bounding box center [255, 577] width 396 height 25
type textarea "can i upload my zip file manually into git repo on git o"
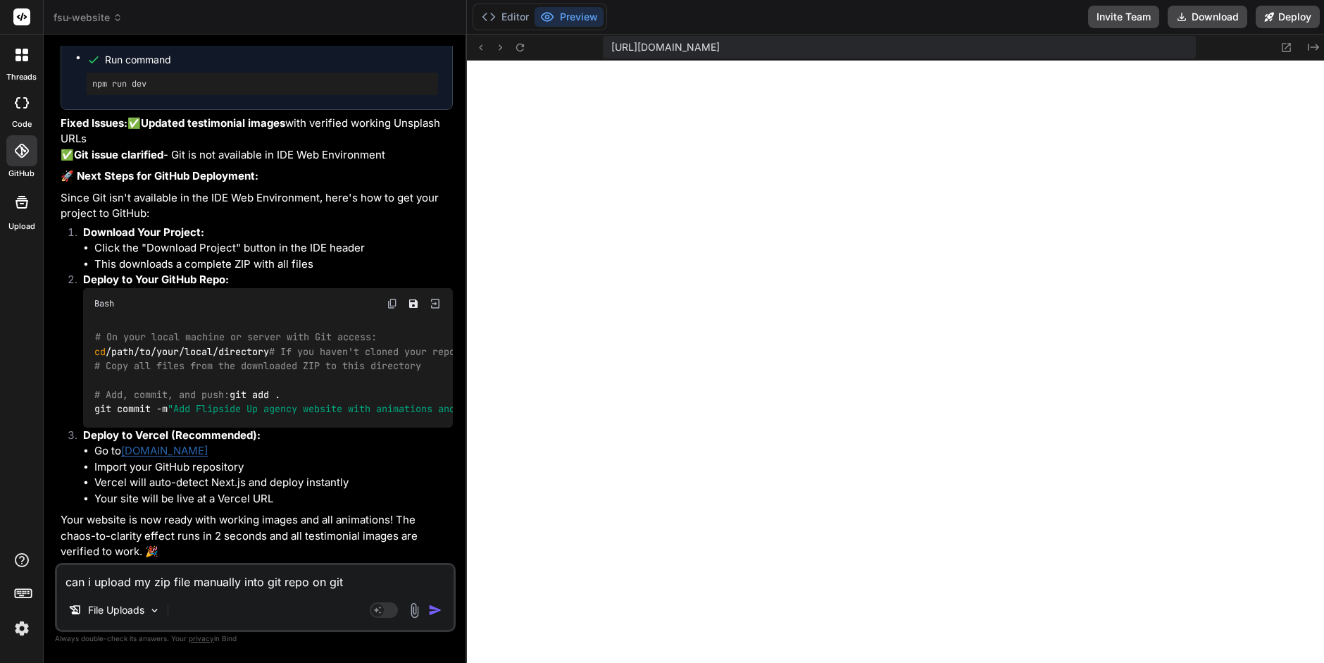
type textarea "x"
type textarea "can i upload my zip file manually into git repo on git on"
type textarea "x"
type textarea "can i upload my zip file manually into git repo on git onl"
type textarea "x"
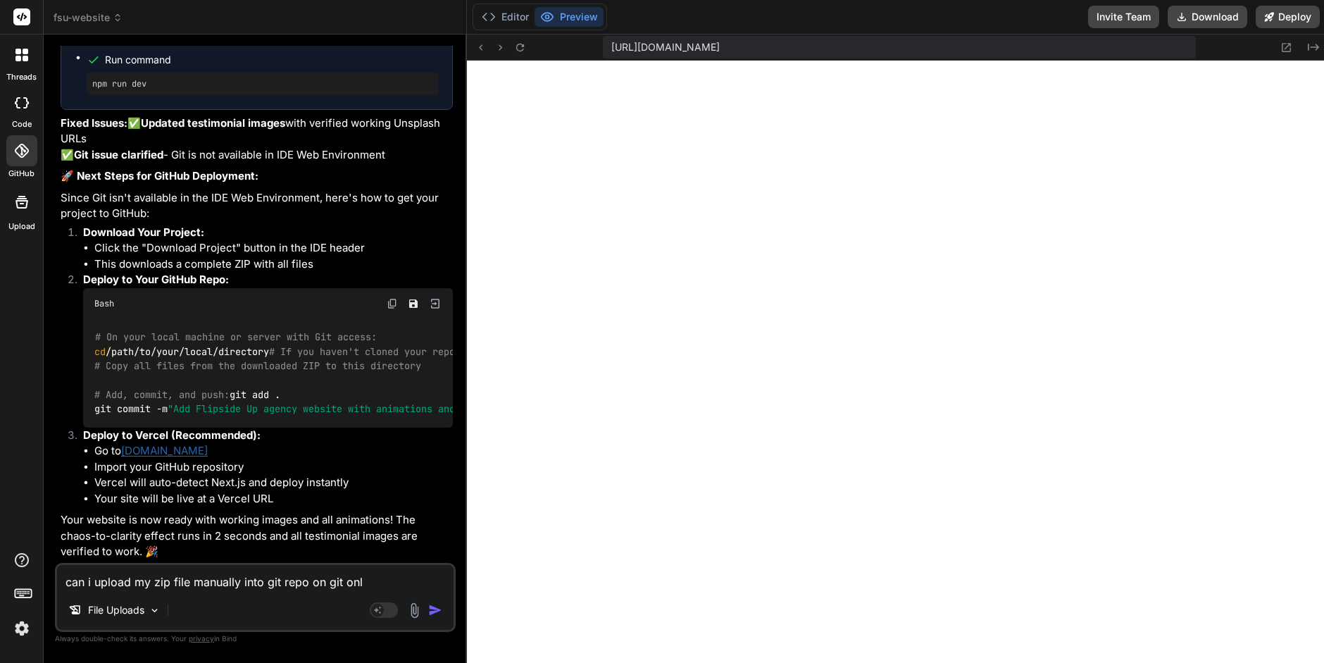
type textarea "can i upload my zip file manually into git repo on git onli"
type textarea "x"
type textarea "can i upload my zip file manually into git repo on git onlin"
type textarea "x"
type textarea "can i upload my zip file manually into git repo on git online"
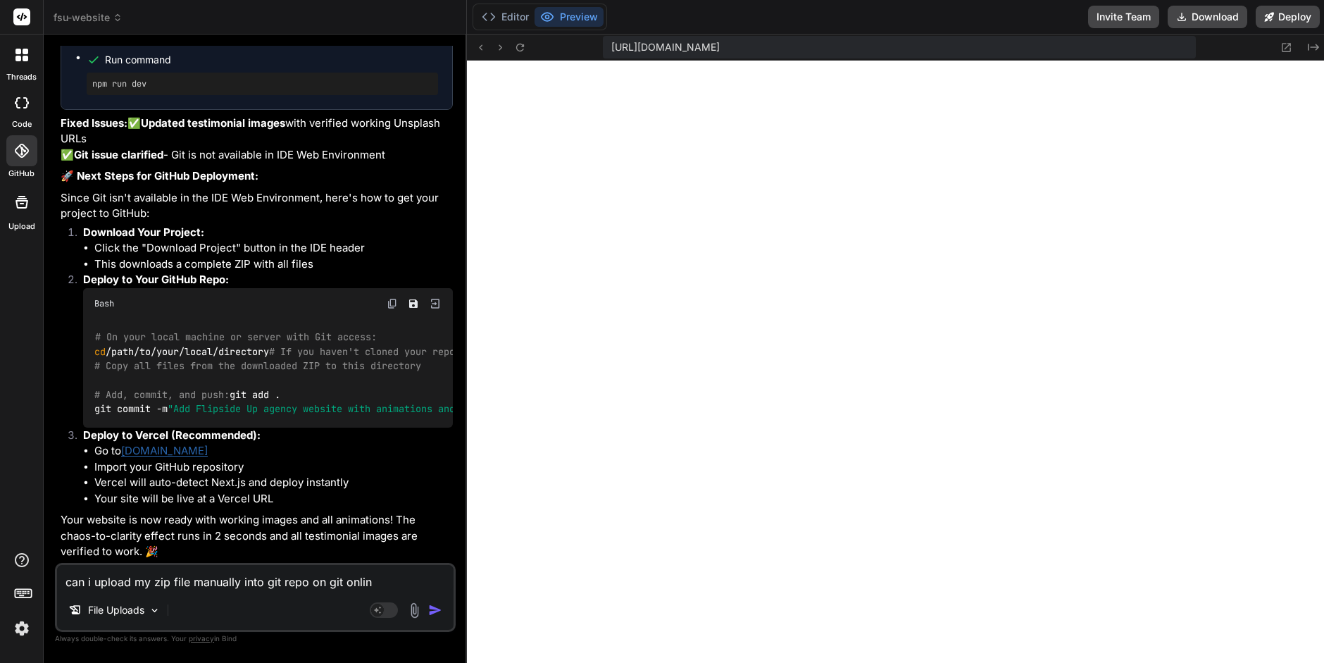
type textarea "x"
type textarea "can i upload my zip file manually into git repo on git online."
type textarea "x"
type textarea "can i upload my zip file manually into git repo on git online."
type textarea "x"
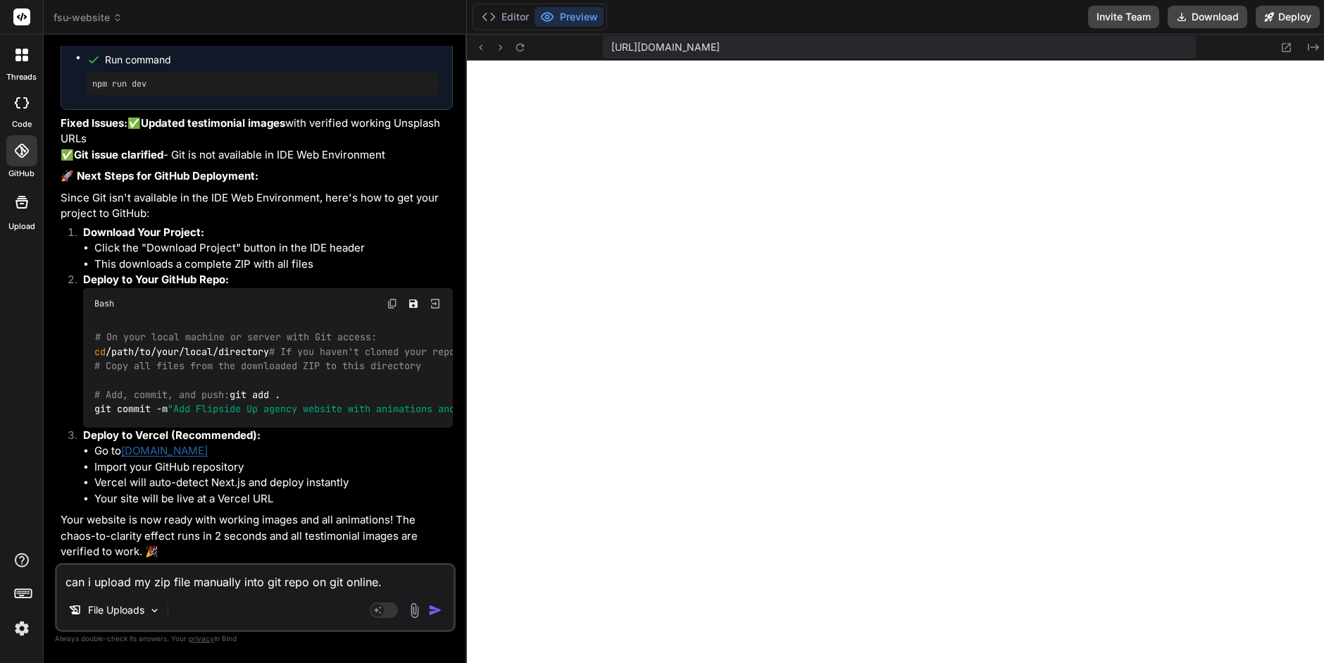
type textarea "can i upload my zip file manually into git repo on git online. i"
type textarea "x"
type textarea "can i upload my zip file manually into git repo on git online. i"
type textarea "x"
type textarea "can i upload my zip file manually into git repo on git online. i h"
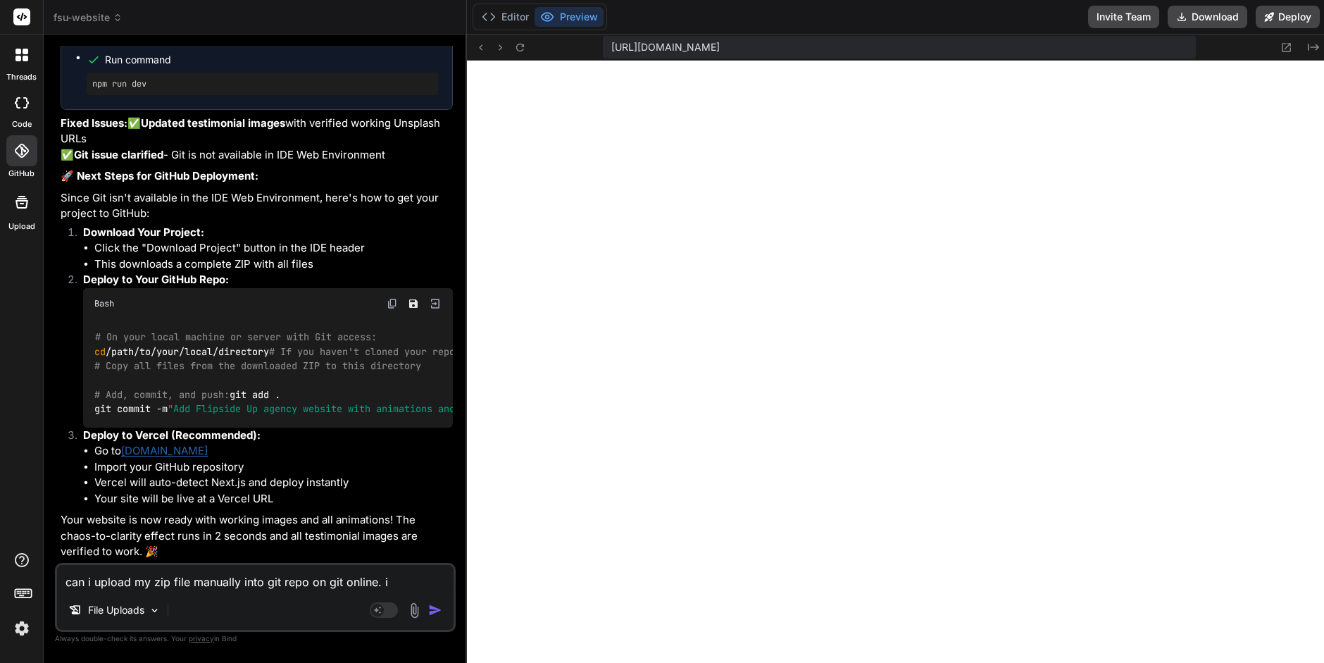
type textarea "x"
type textarea "can i upload my zip file manually into git repo on git online. i ha"
type textarea "x"
type textarea "can i upload my zip file manually into git repo on git online. i hav"
type textarea "x"
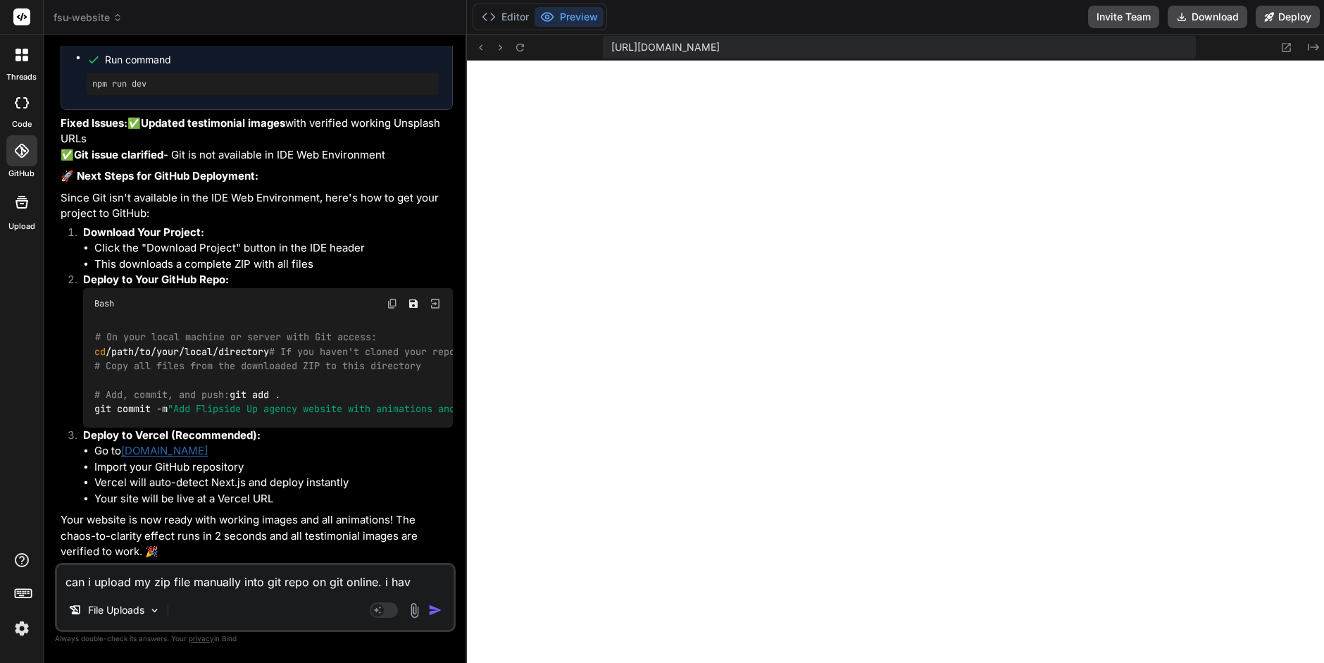
type textarea "can i upload my zip file manually into git repo on git online. i have"
type textarea "x"
type textarea "can i upload my zip file manually into git repo on git online. i have"
type textarea "x"
type textarea "can i upload my zip file manually into git repo on git online. i have c"
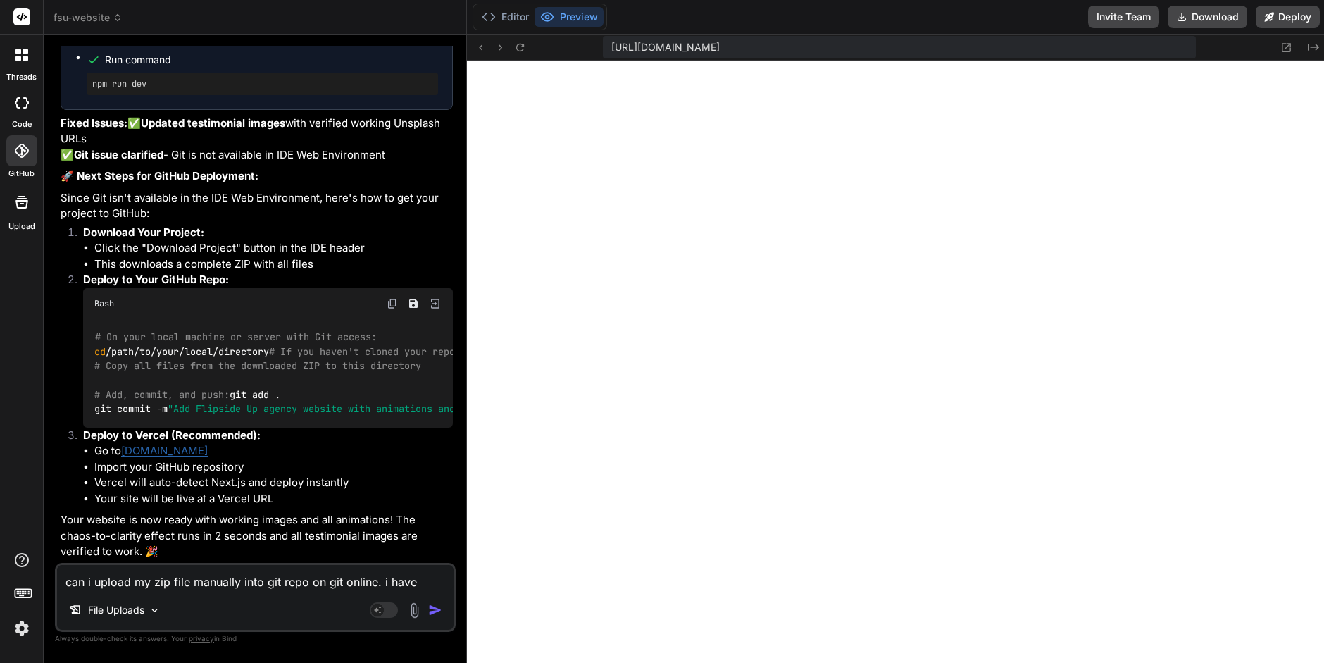
type textarea "x"
type textarea "can i upload my zip file manually into git repo on git online. i have cr"
type textarea "x"
type textarea "can i upload my zip file manually into git repo on git online. i have cre"
type textarea "x"
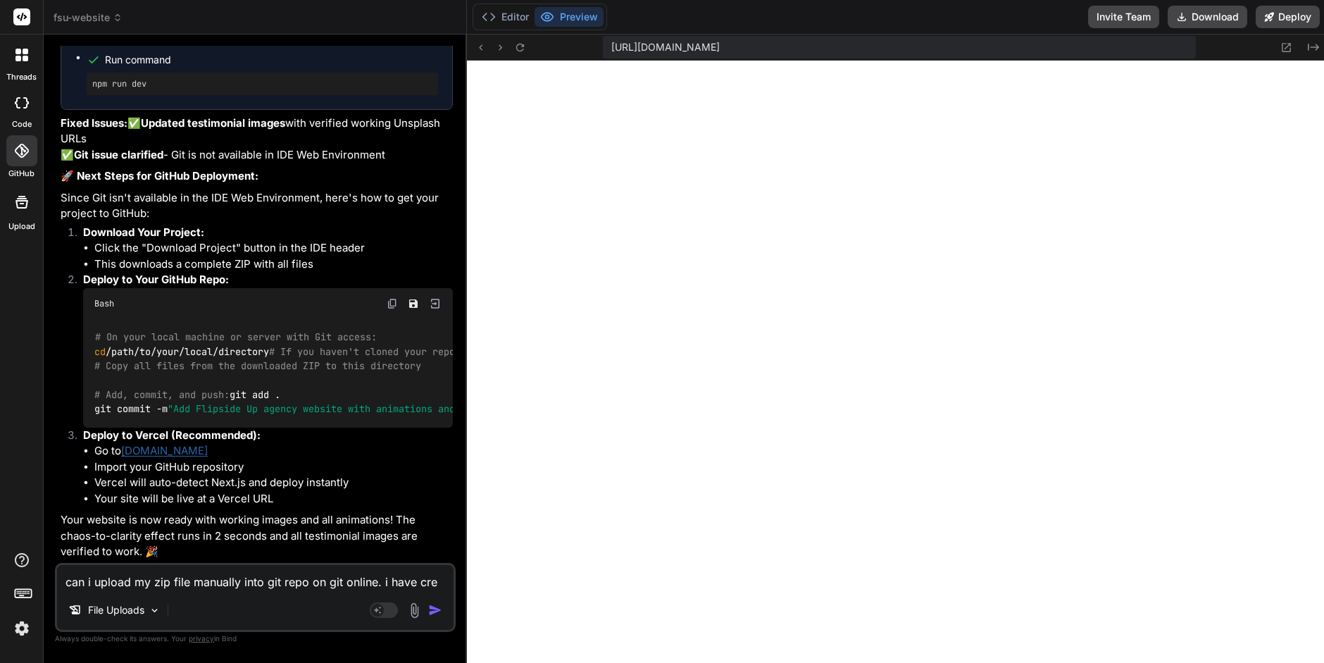
type textarea "can i upload my zip file manually into git repo on git online. i have crea"
type textarea "x"
type textarea "can i upload my zip file manually into git repo on git online. i have creat"
type textarea "x"
type textarea "can i upload my zip file manually into git repo on git online. i have create"
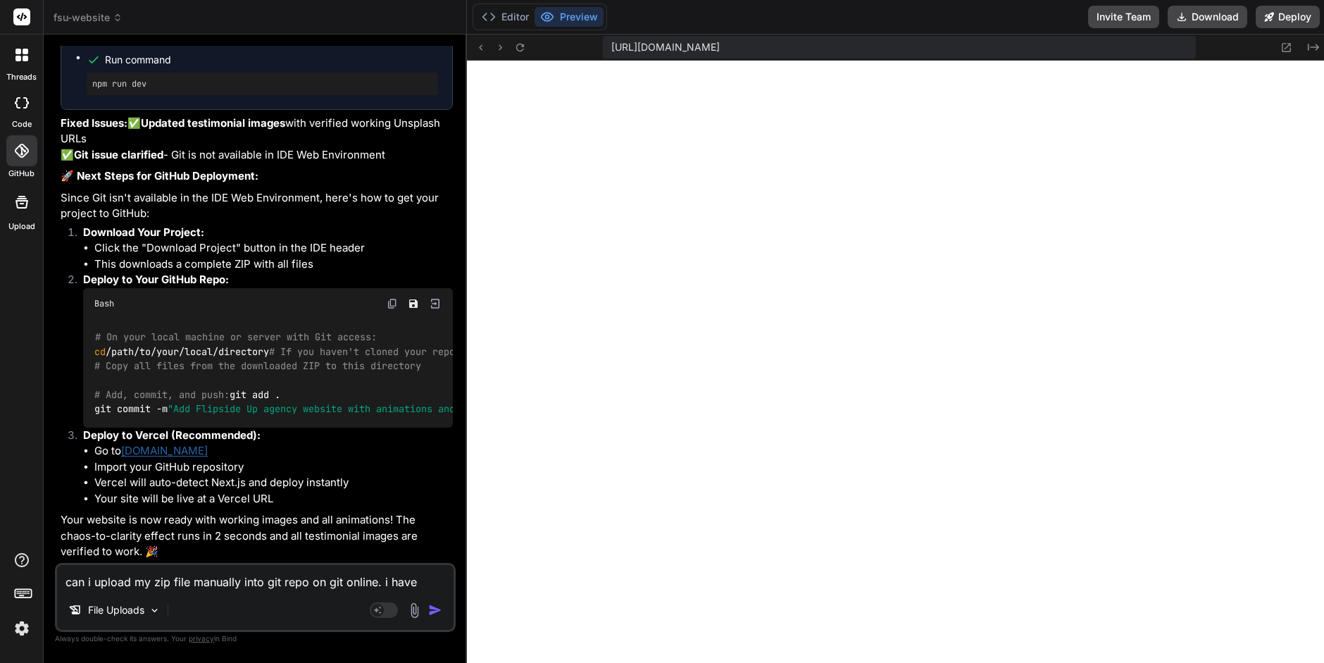
type textarea "x"
type textarea "can i upload my zip file manually into git repo on git online. i have created"
type textarea "x"
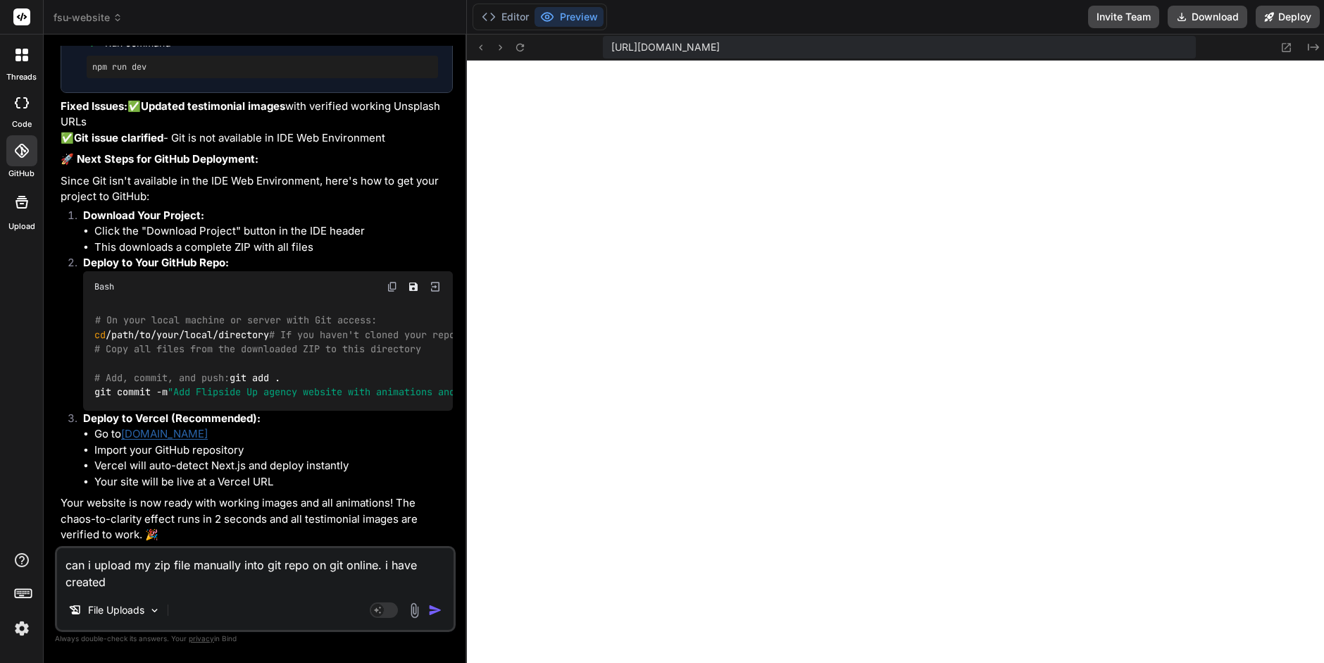
type textarea "can i upload my zip file manually into git repo on git online. i have created"
type textarea "x"
type textarea "can i upload my zip file manually into git repo on git online. i have created t"
type textarea "x"
type textarea "can i upload my zip file manually into git repo on git online. i have created th"
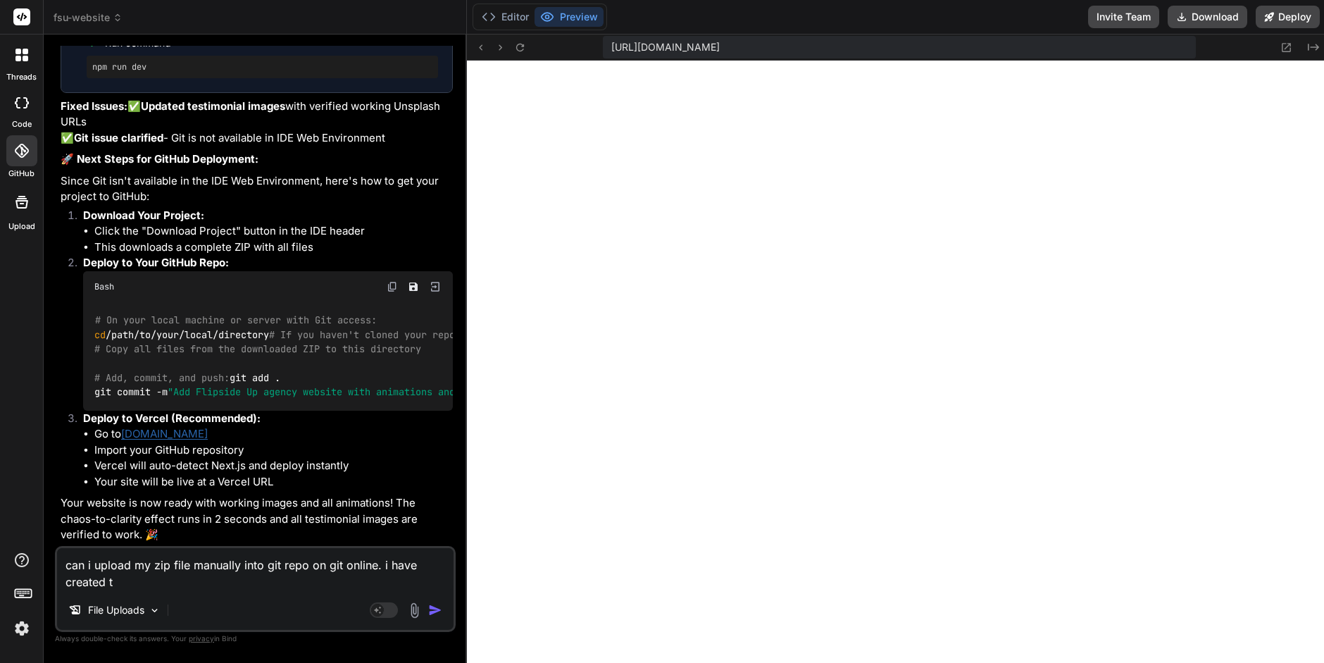
type textarea "x"
type textarea "can i upload my zip file manually into git repo on git online. i have created t…"
type textarea "x"
type textarea "can i upload my zip file manually into git repo on git online. i have created t…"
type textarea "x"
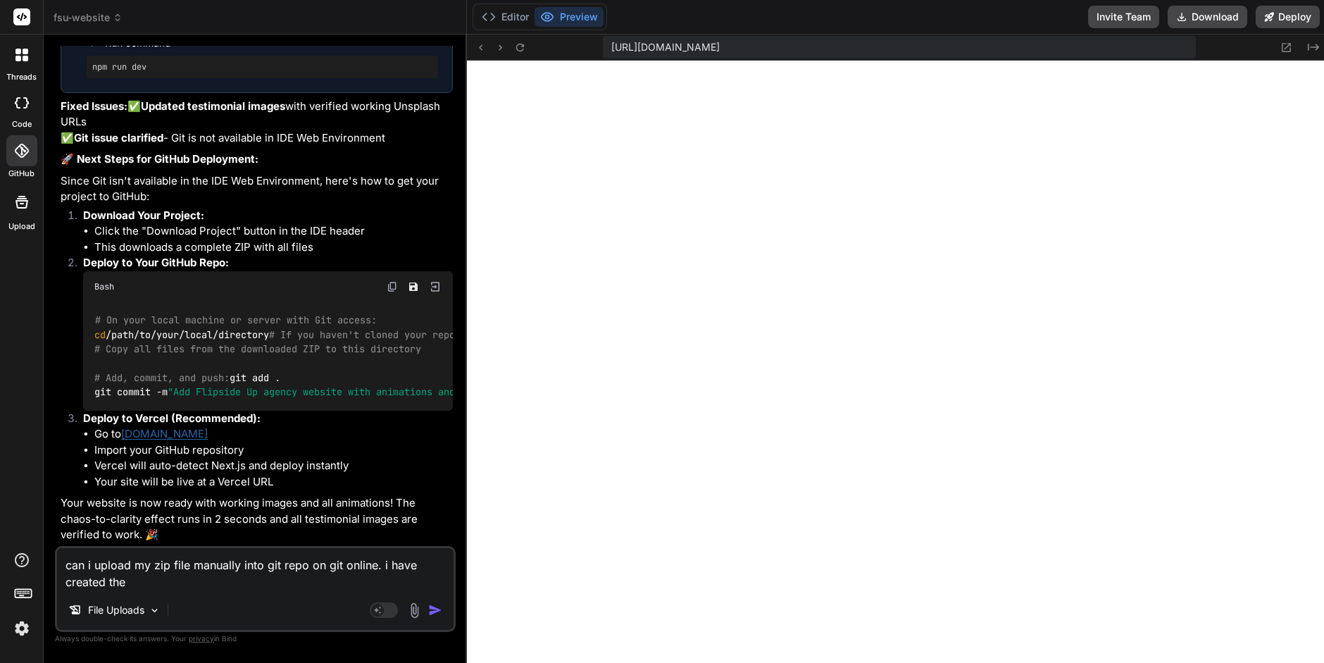
type textarea "can i upload my zip file manually into git repo on git online. i have created t…"
type textarea "x"
type textarea "can i upload my zip file manually into git repo on git online. i have created t…"
type textarea "x"
type textarea "can i upload my zip file manually into git repo on git online. i have created t…"
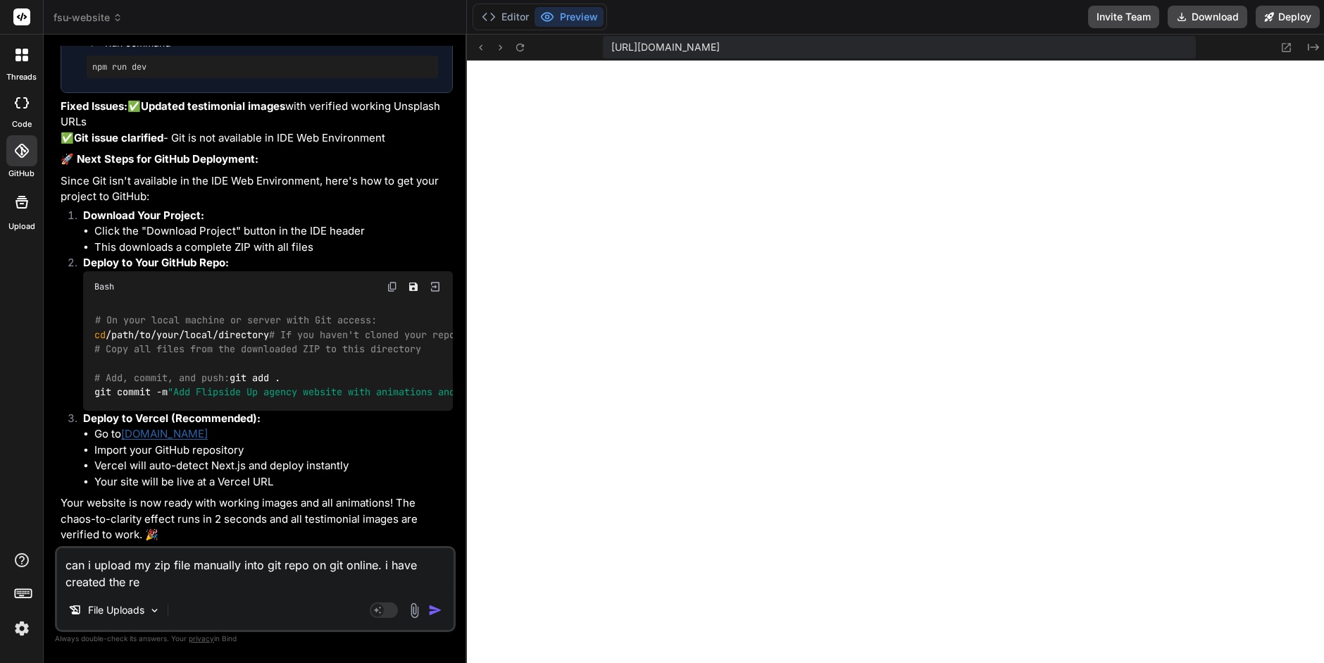
type textarea "x"
type textarea "can i upload my zip file manually into git repo on git online. i have created t…"
type textarea "x"
type textarea "can i upload my zip file manually into git repo on git online. i have created t…"
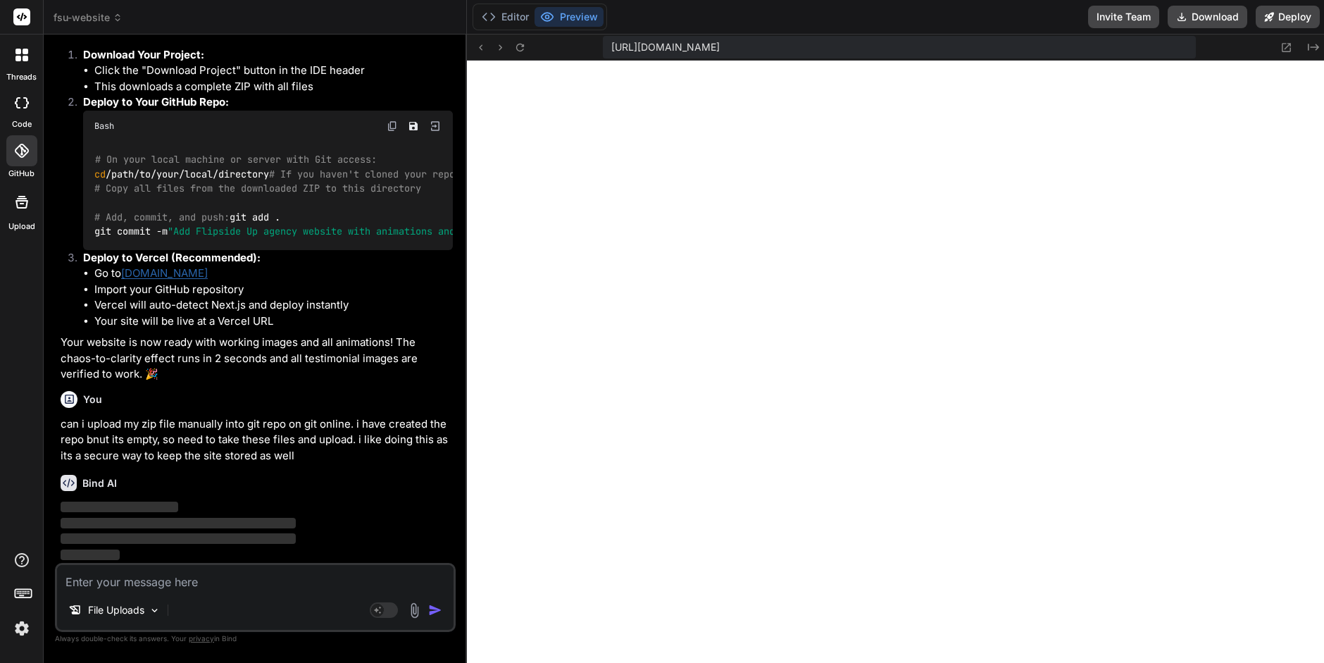
scroll to position [6557, 0]
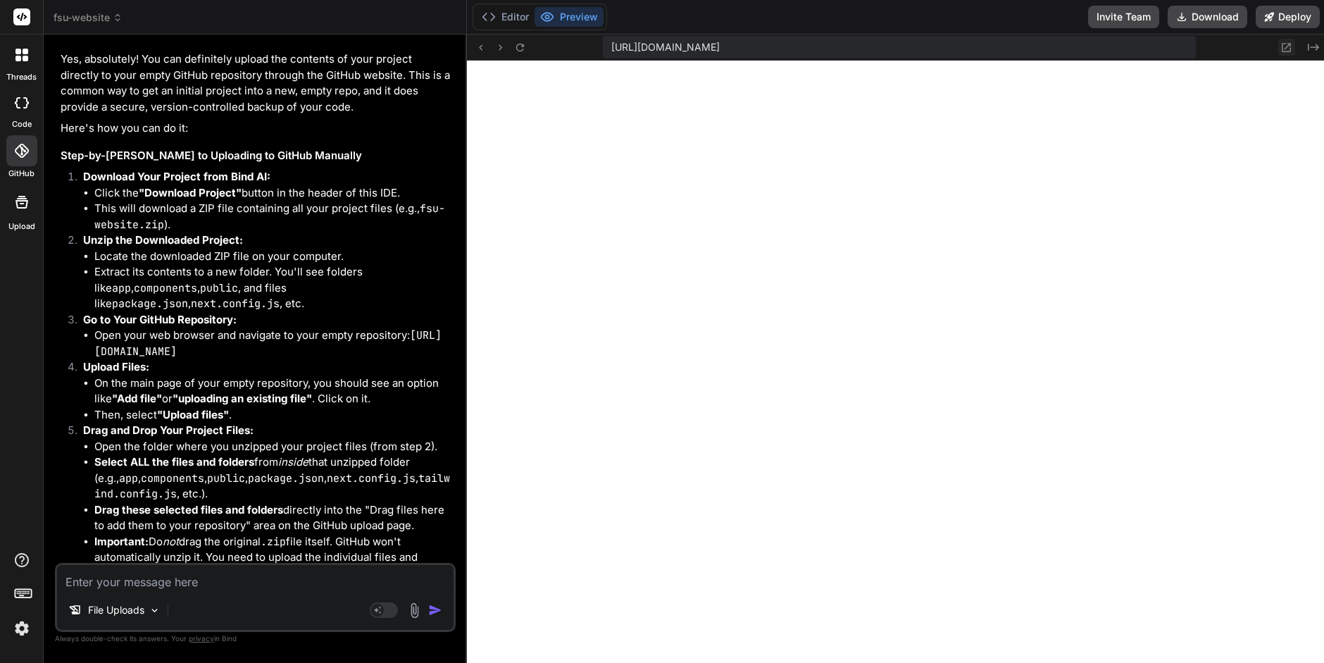
click at [1284, 47] on icon at bounding box center [1286, 47] width 9 height 9
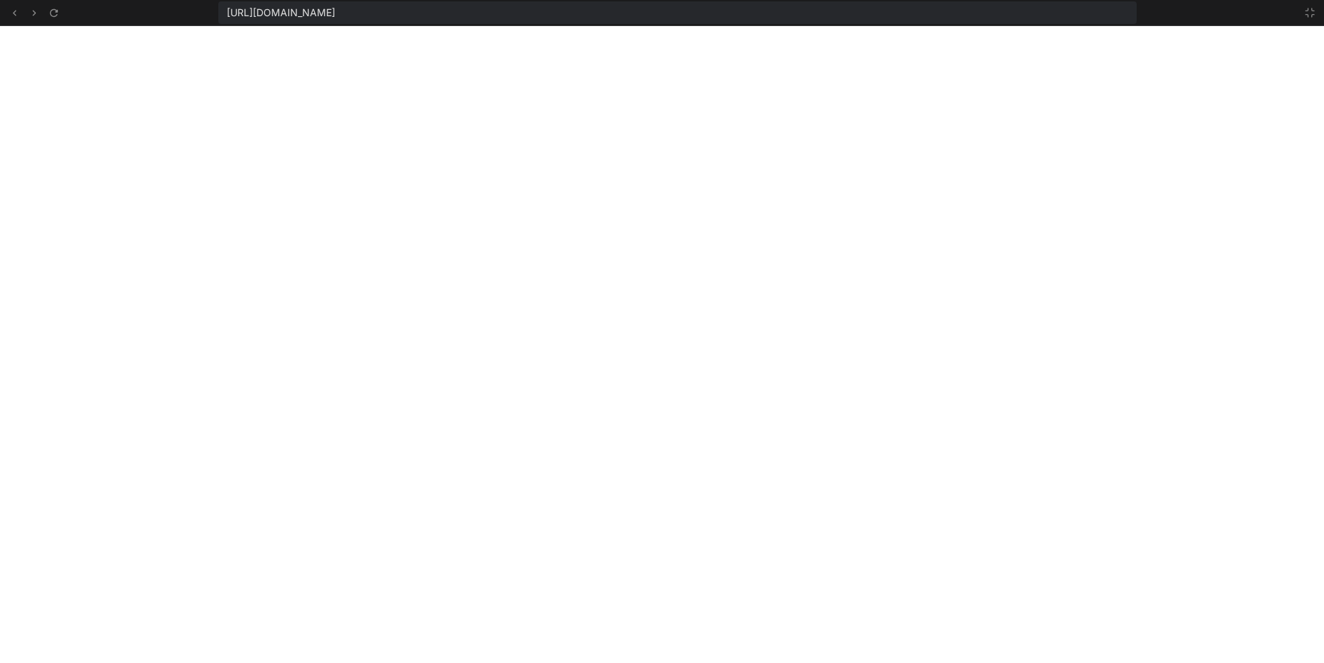
scroll to position [1227, 0]
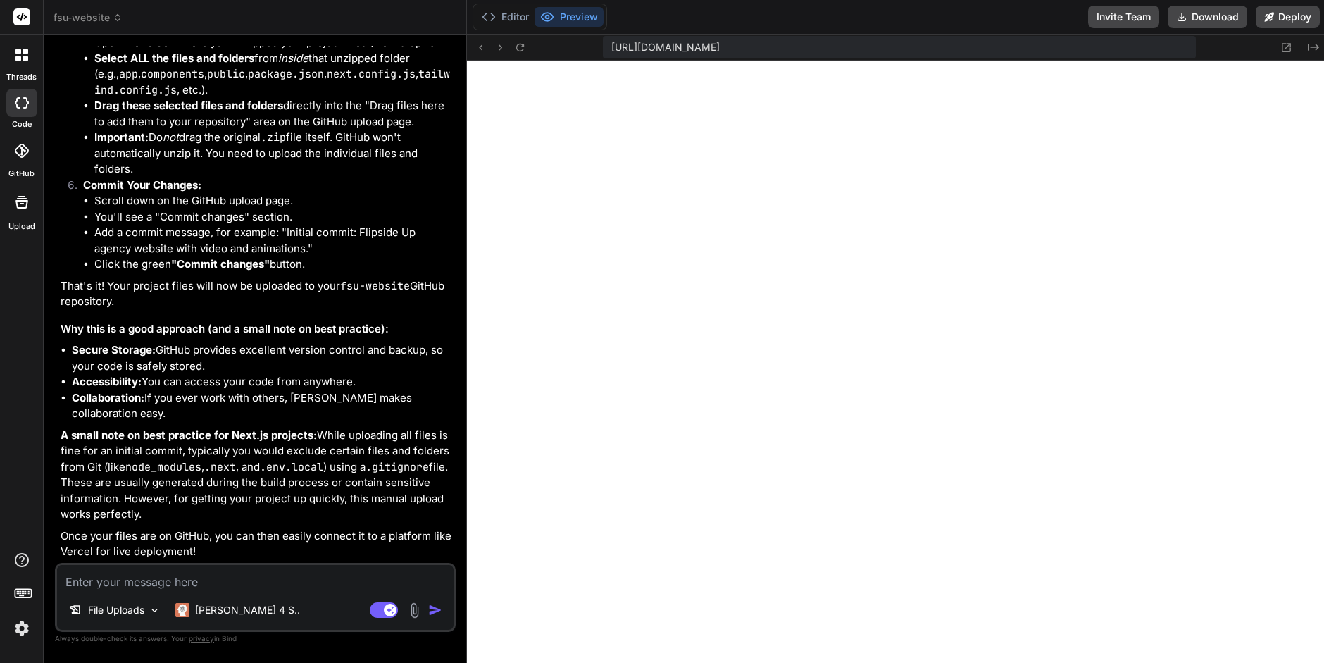
scroll to position [300, 0]
type textarea "x"
